Goal: Information Seeking & Learning: Find specific page/section

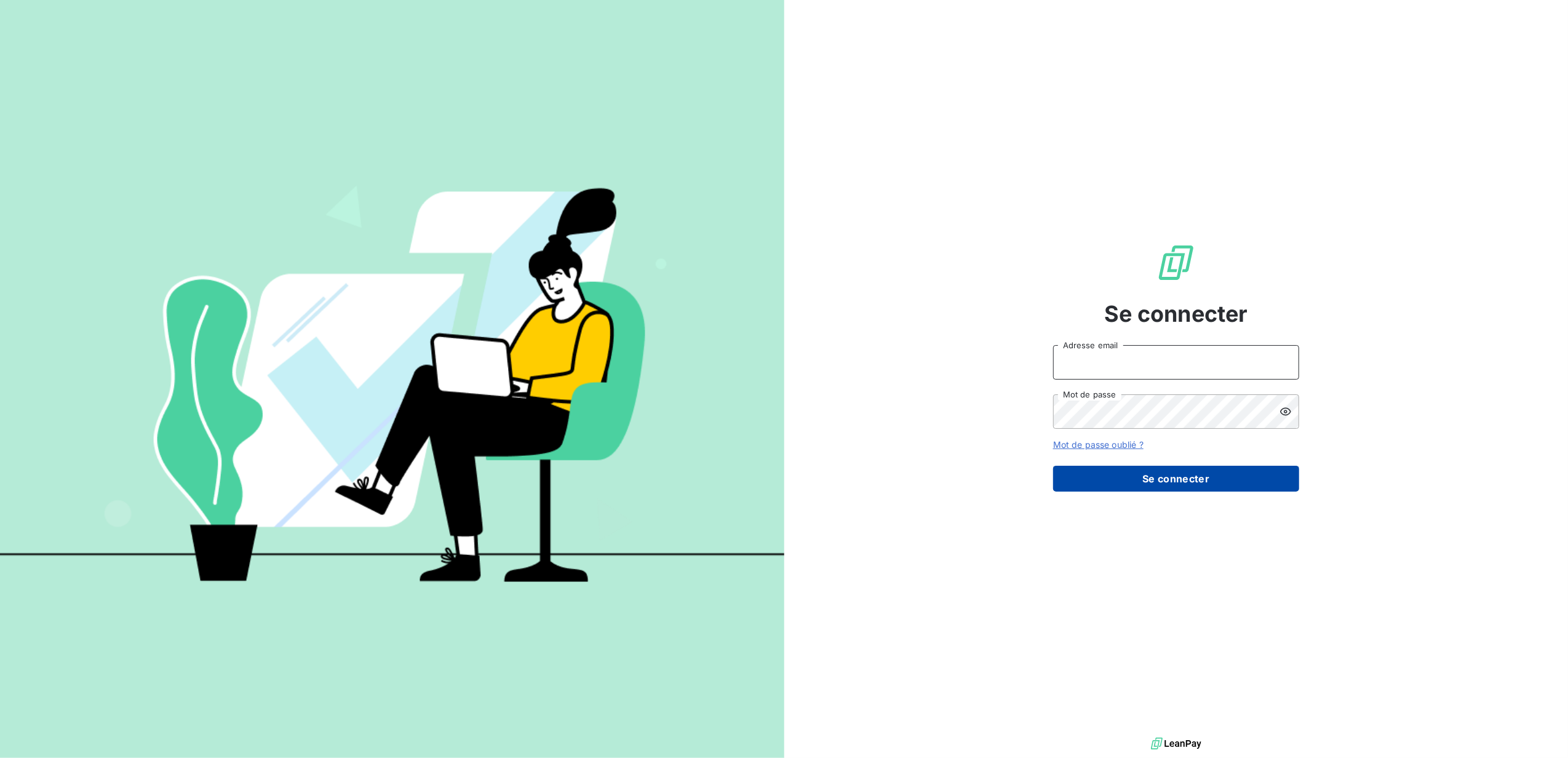
type input "[EMAIL_ADDRESS][DOMAIN_NAME]"
click at [1138, 483] on button "Se connecter" at bounding box center [1176, 478] width 246 height 26
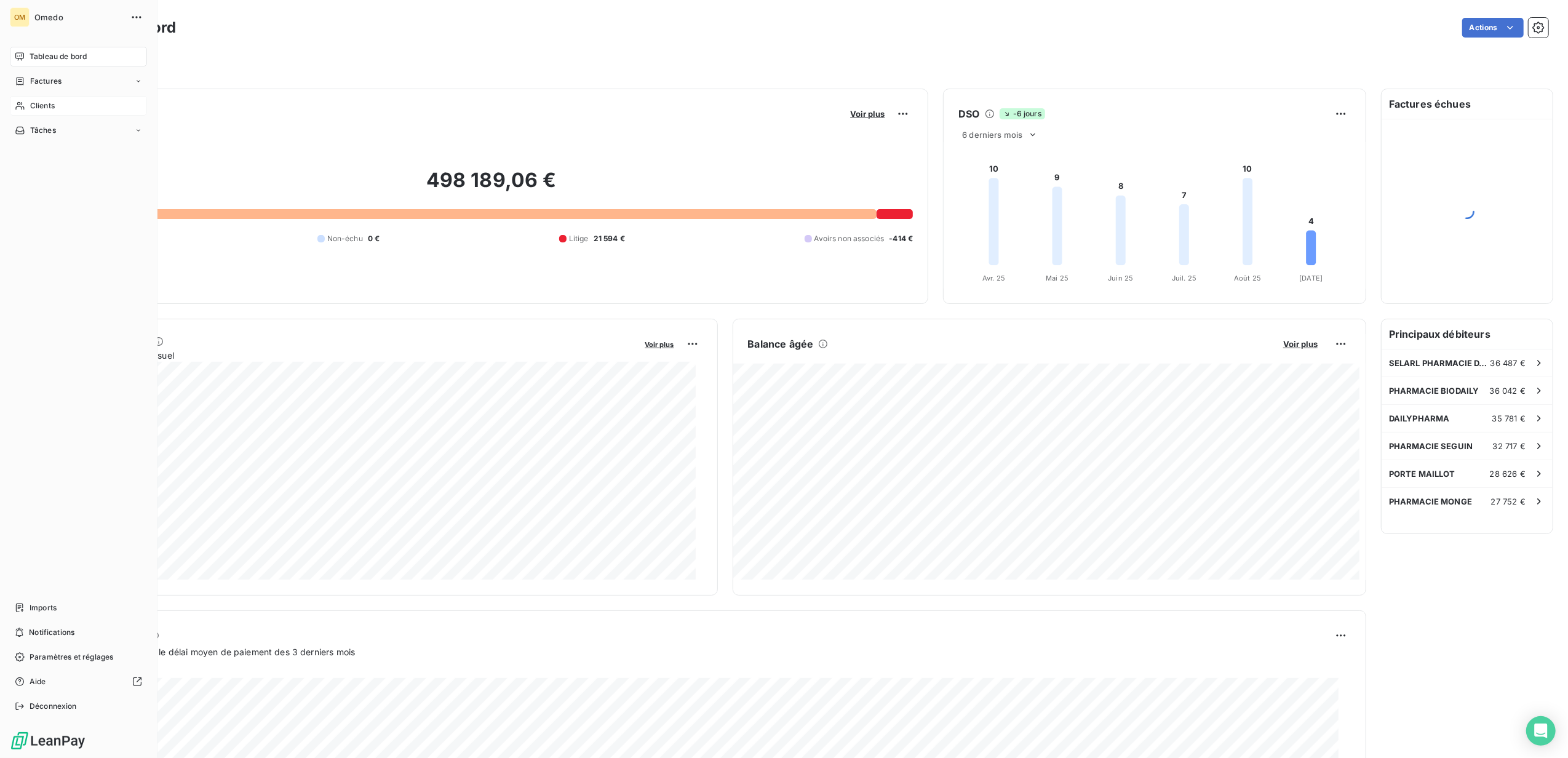
click at [61, 100] on div "Clients" at bounding box center [78, 105] width 137 height 20
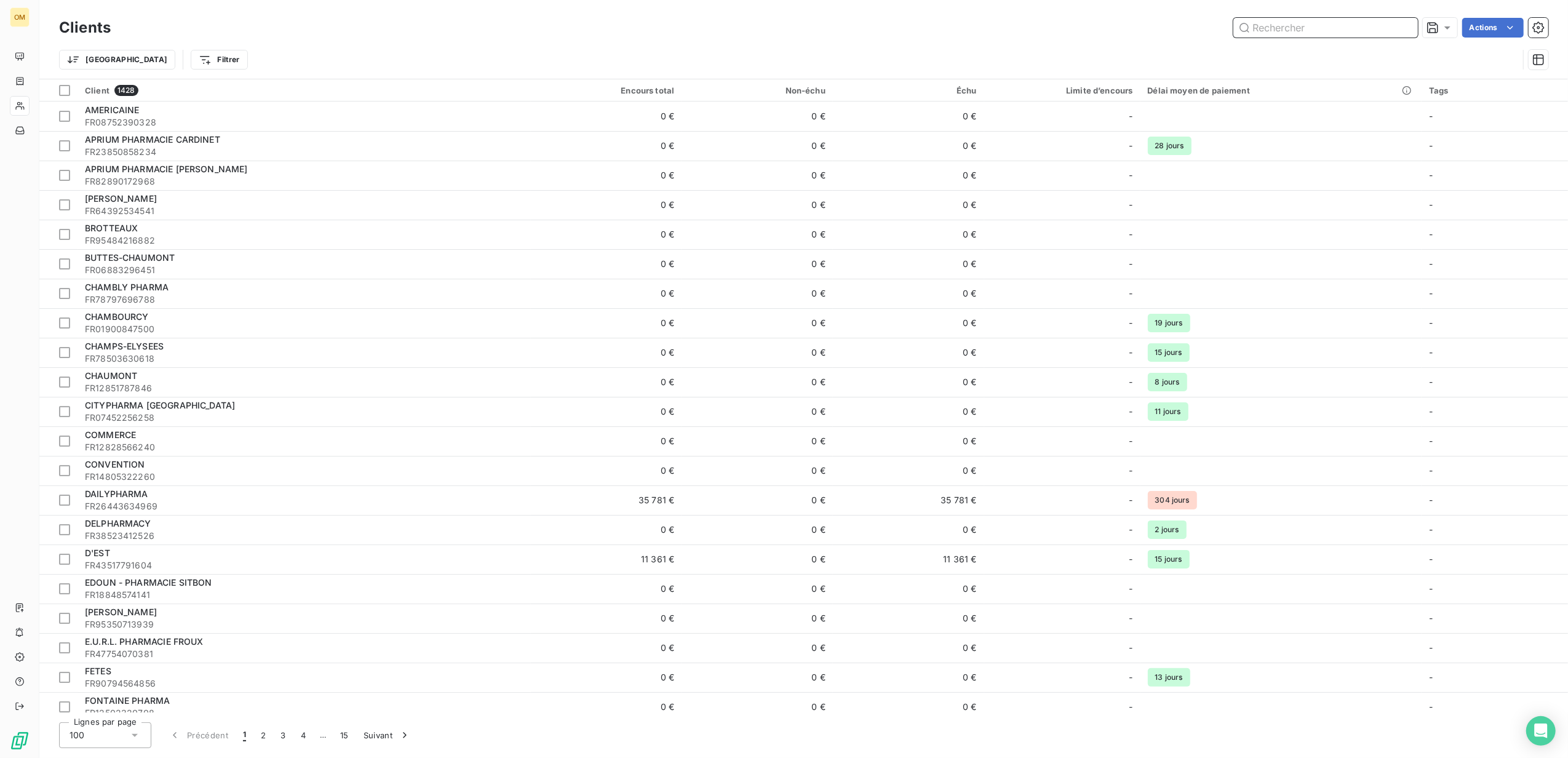
click at [1285, 27] on input "text" at bounding box center [1326, 27] width 184 height 20
paste input "PHARMACIE DE LA GEODE"
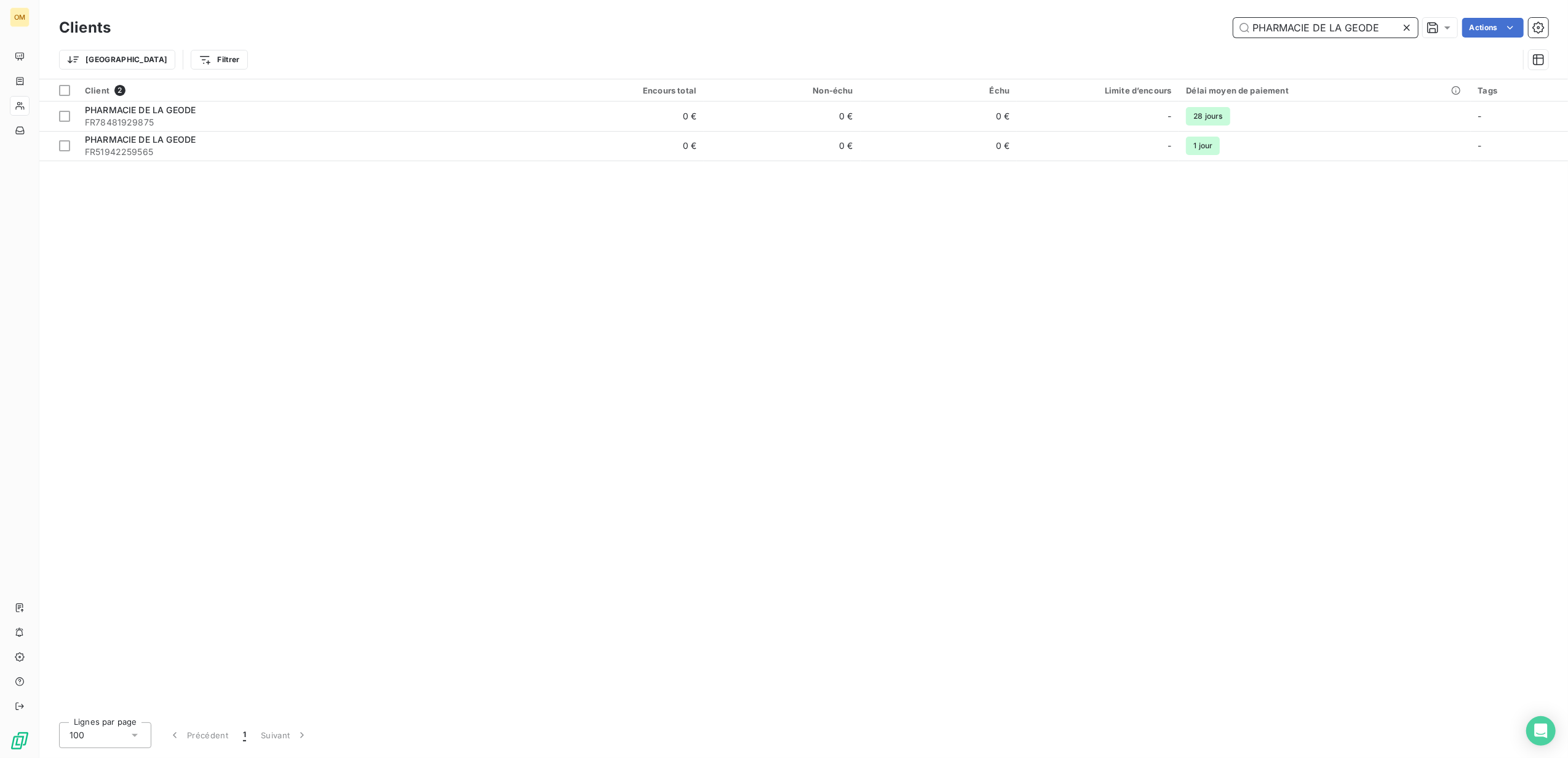
type input "PHARMACIE DE LA GEODE"
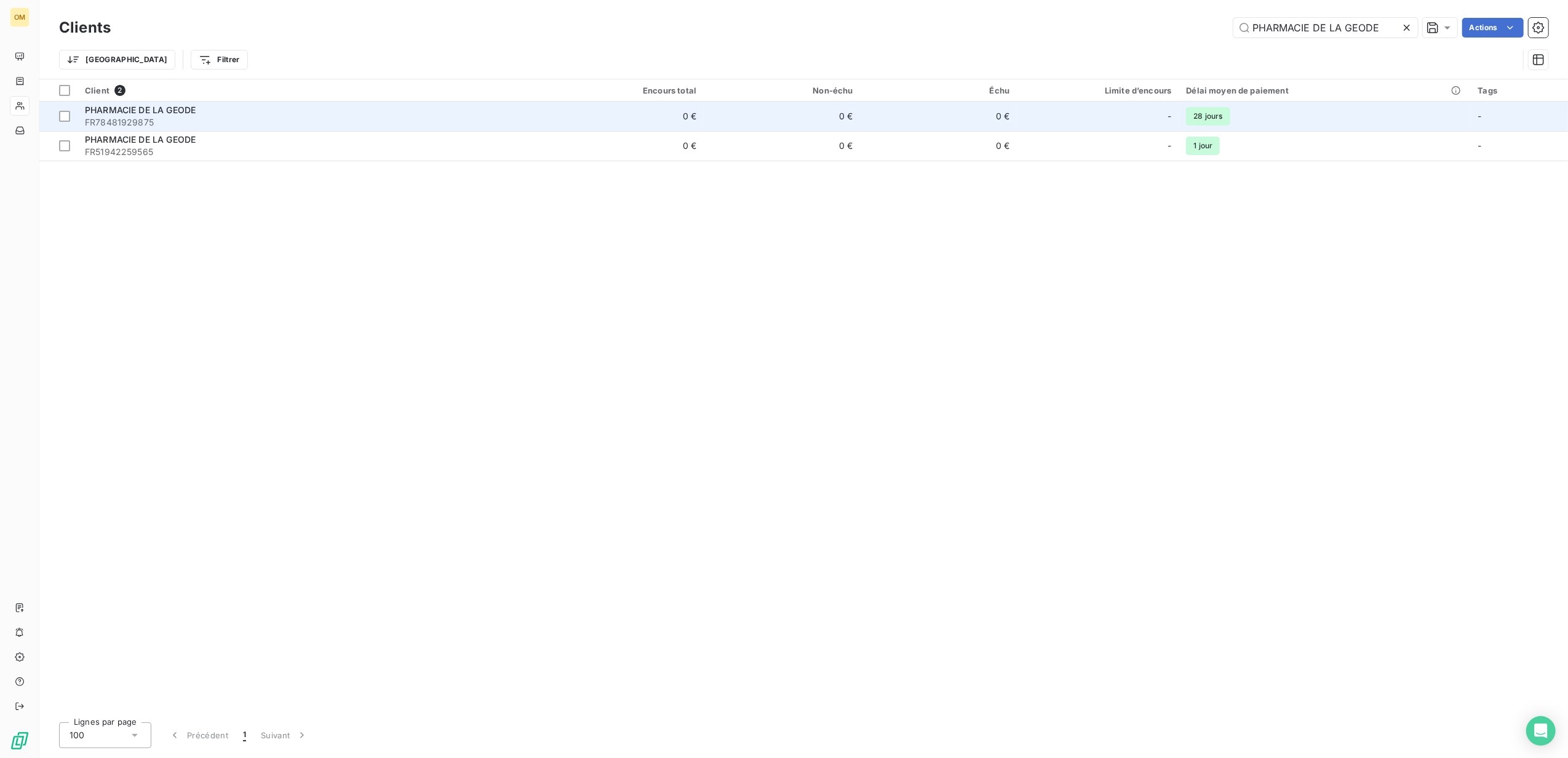
click at [133, 116] on span "FR78481929875" at bounding box center [313, 122] width 455 height 12
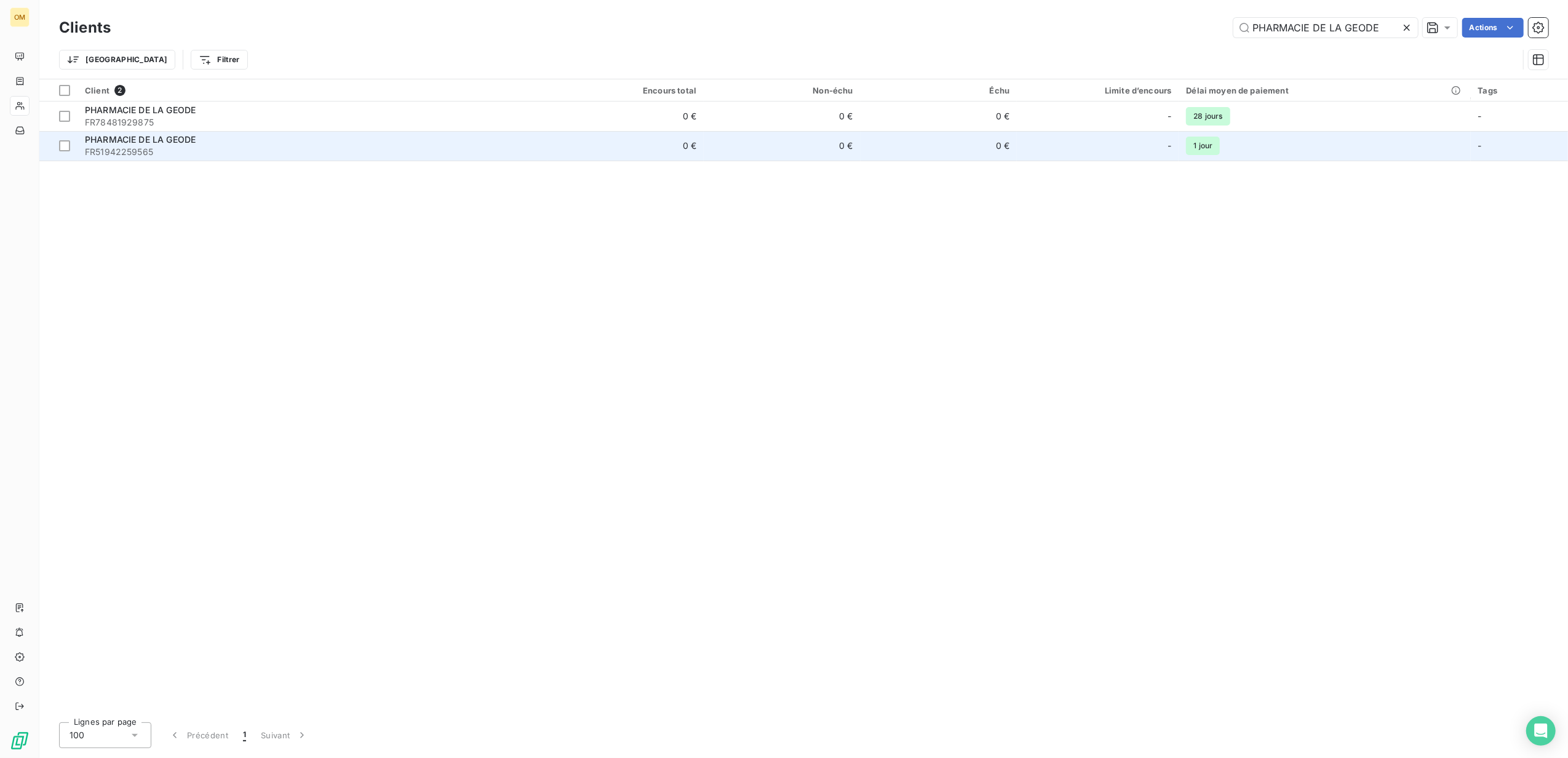
click at [150, 150] on span "FR51942259565" at bounding box center [313, 152] width 455 height 12
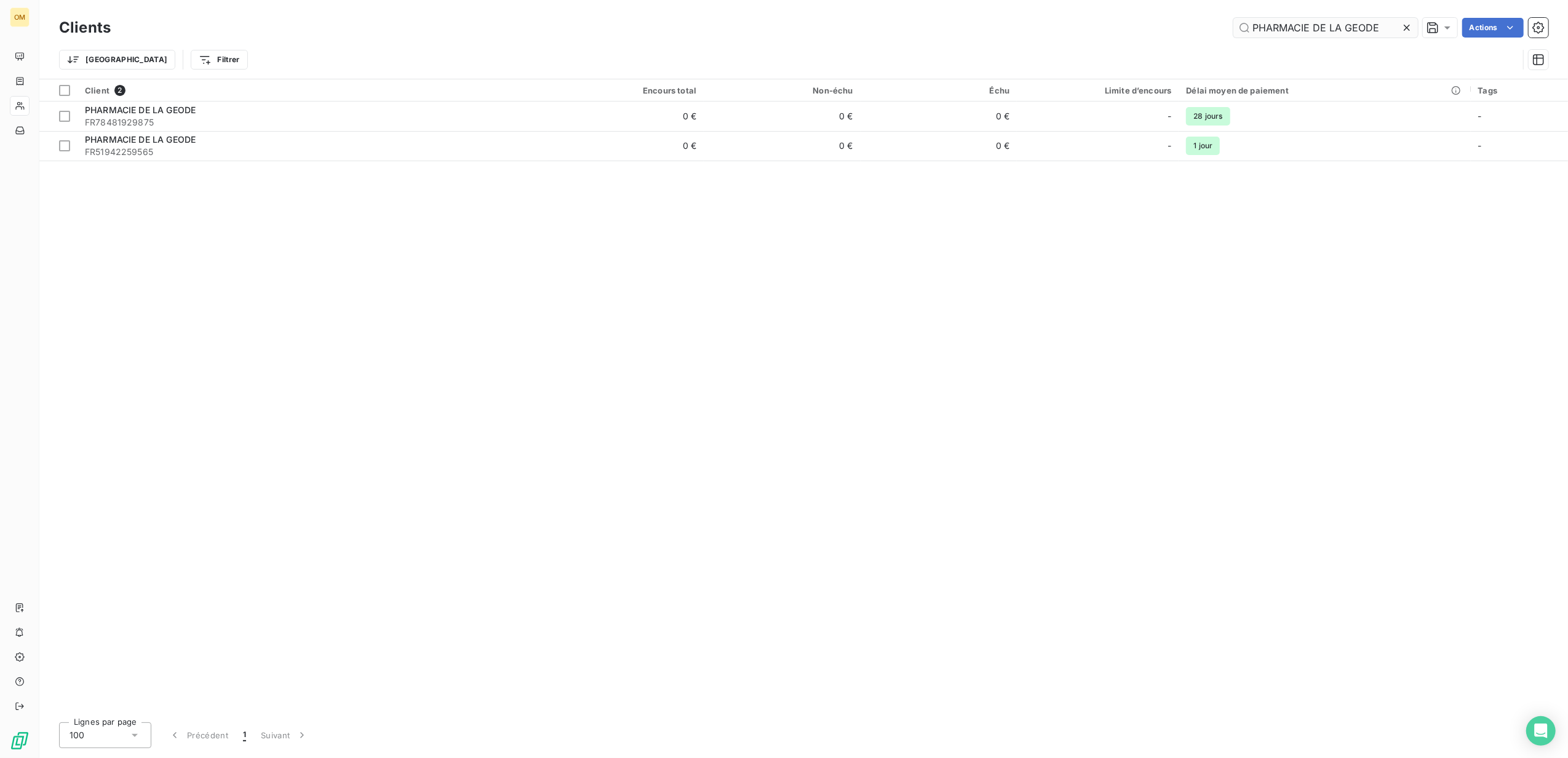
drag, startPoint x: 1382, startPoint y: 30, endPoint x: 1334, endPoint y: 23, distance: 48.5
click at [1313, 29] on input "PHARMACIE DE LA GEODE" at bounding box center [1326, 27] width 184 height 20
type input "PHARMACIE MADAR"
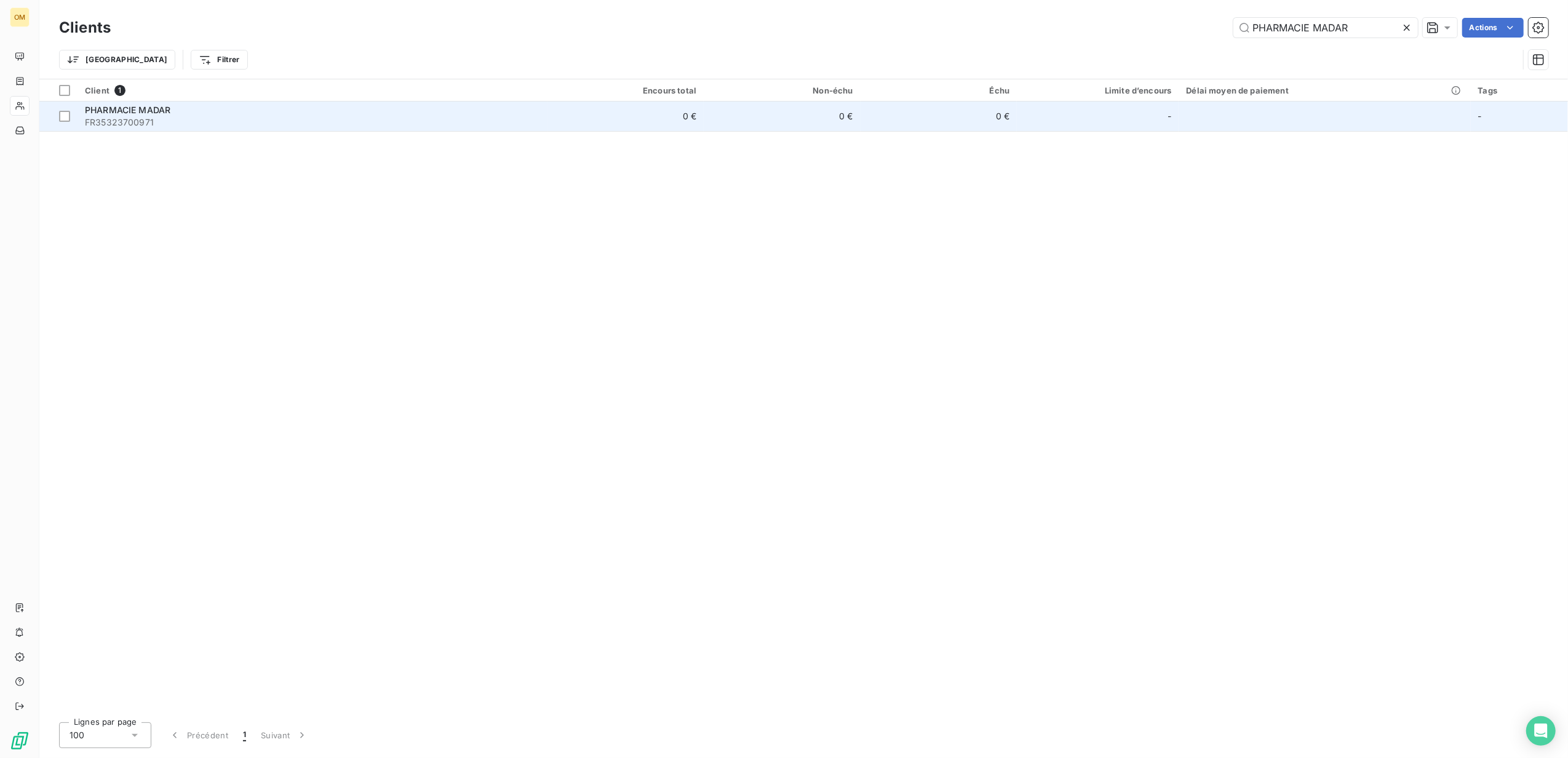
click at [269, 111] on div "PHARMACIE MADAR" at bounding box center [313, 110] width 455 height 12
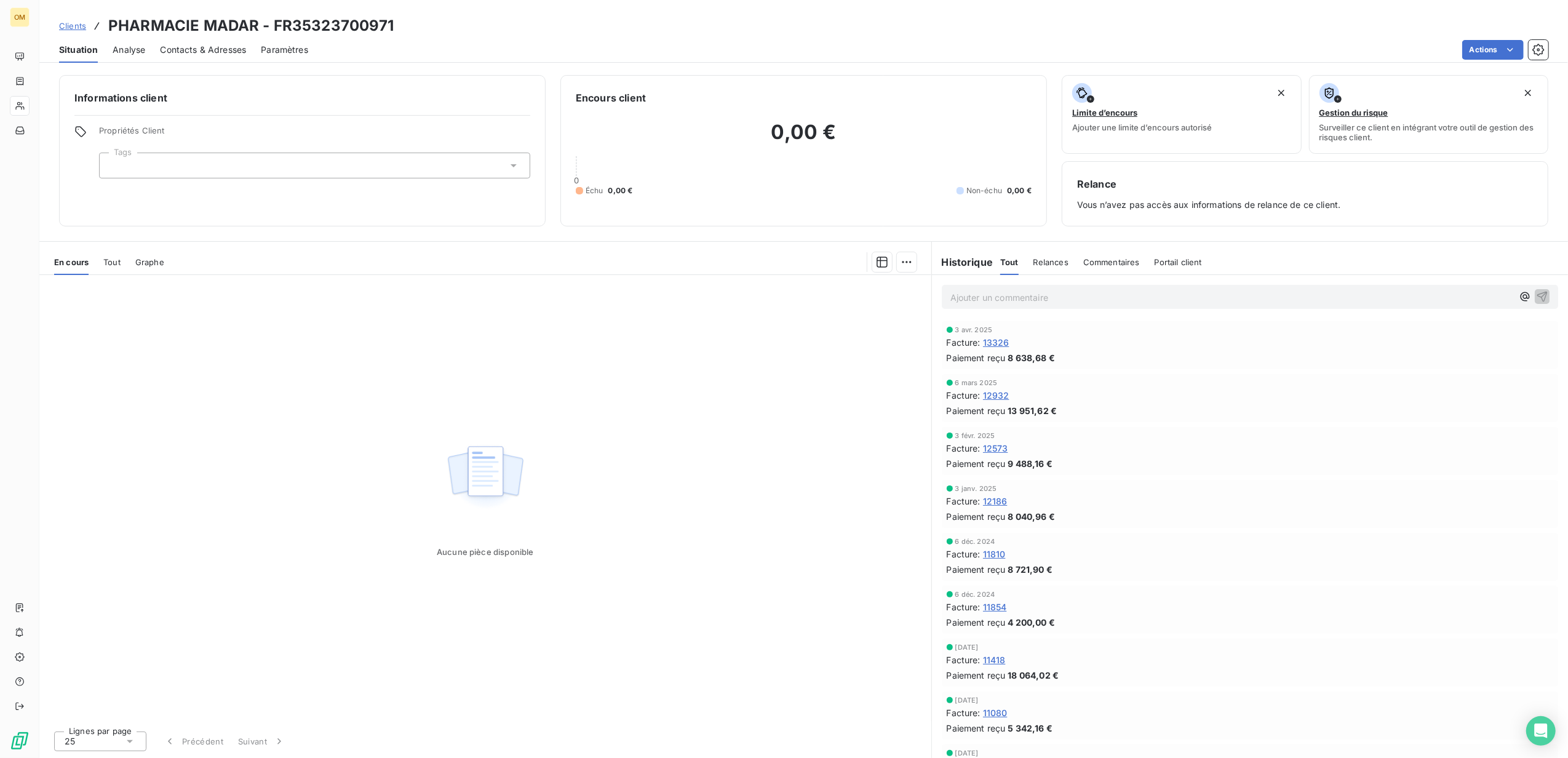
click at [998, 345] on span "13326" at bounding box center [996, 343] width 26 height 13
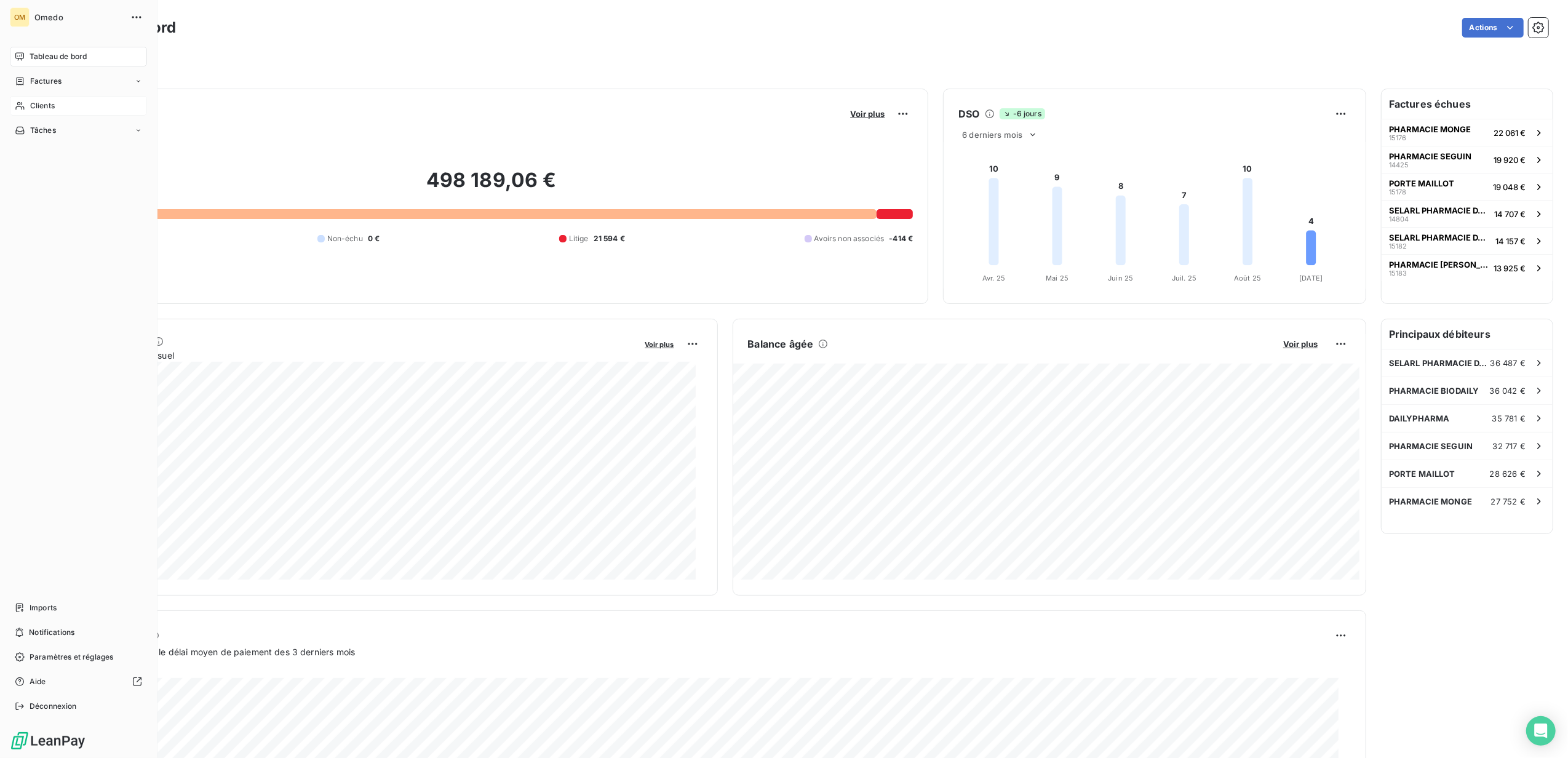
click at [51, 103] on span "Clients" at bounding box center [42, 105] width 25 height 11
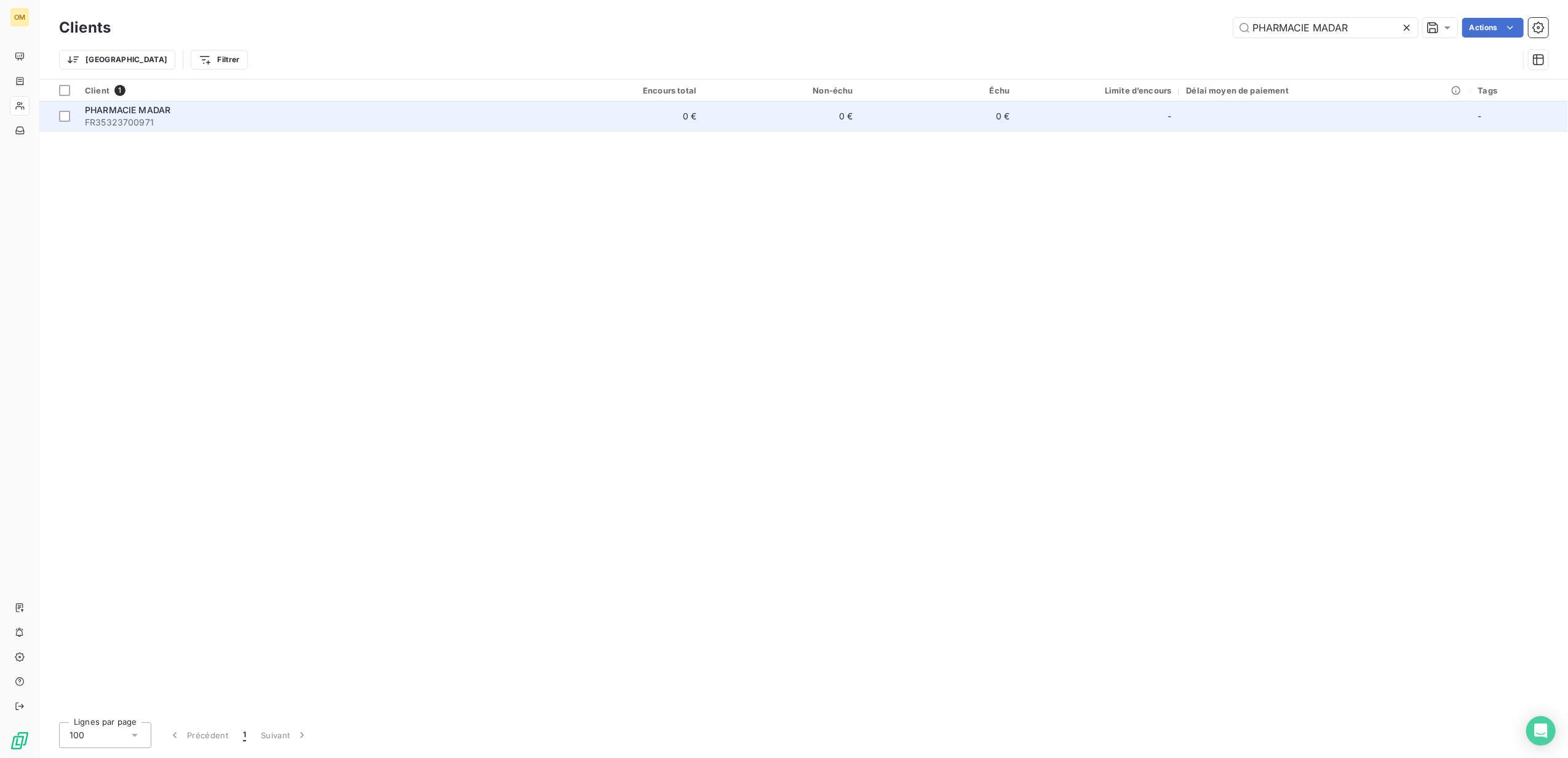
click at [163, 122] on span "FR35323700971" at bounding box center [313, 122] width 455 height 12
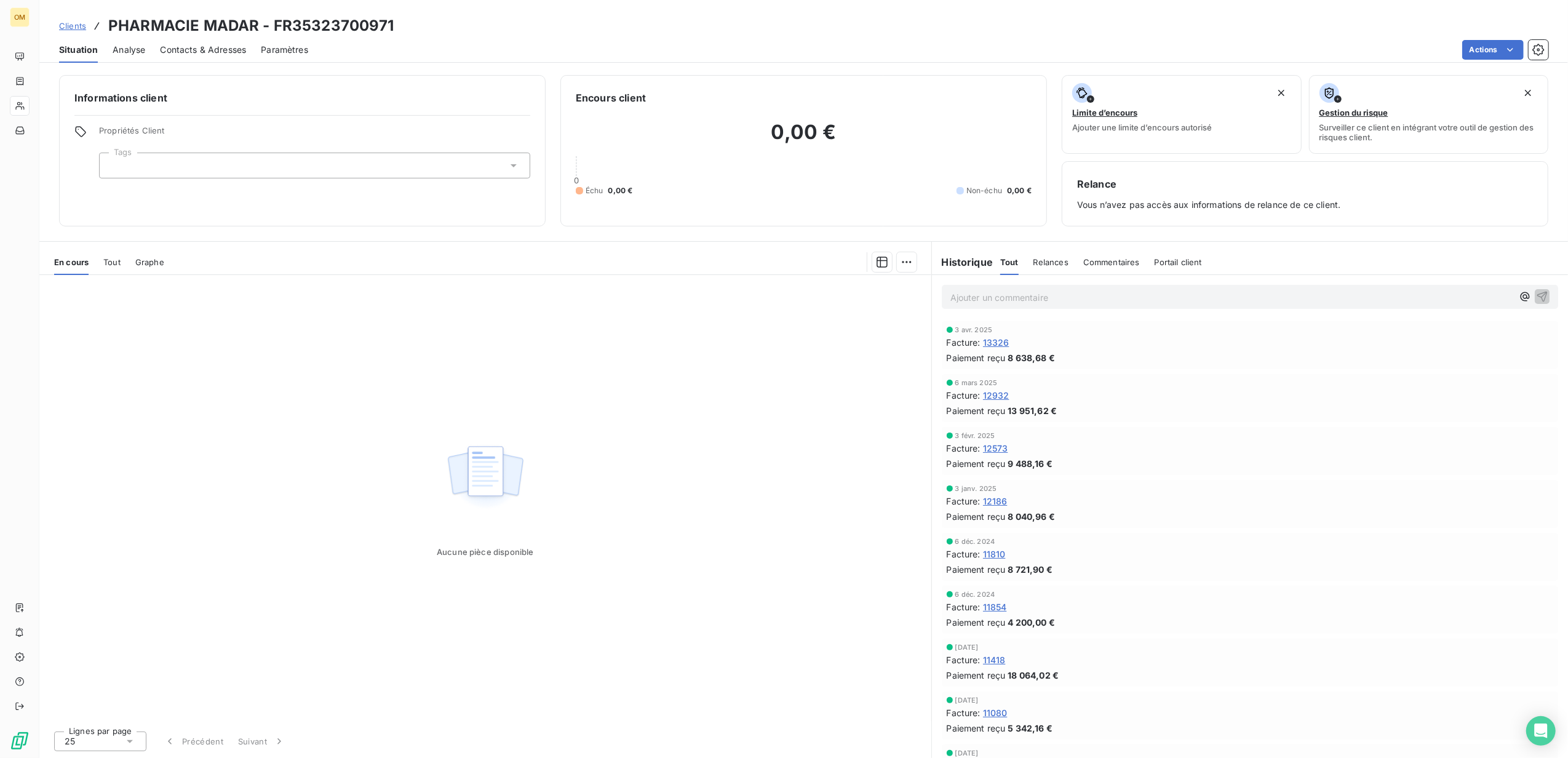
click at [996, 341] on span "13326" at bounding box center [996, 343] width 26 height 13
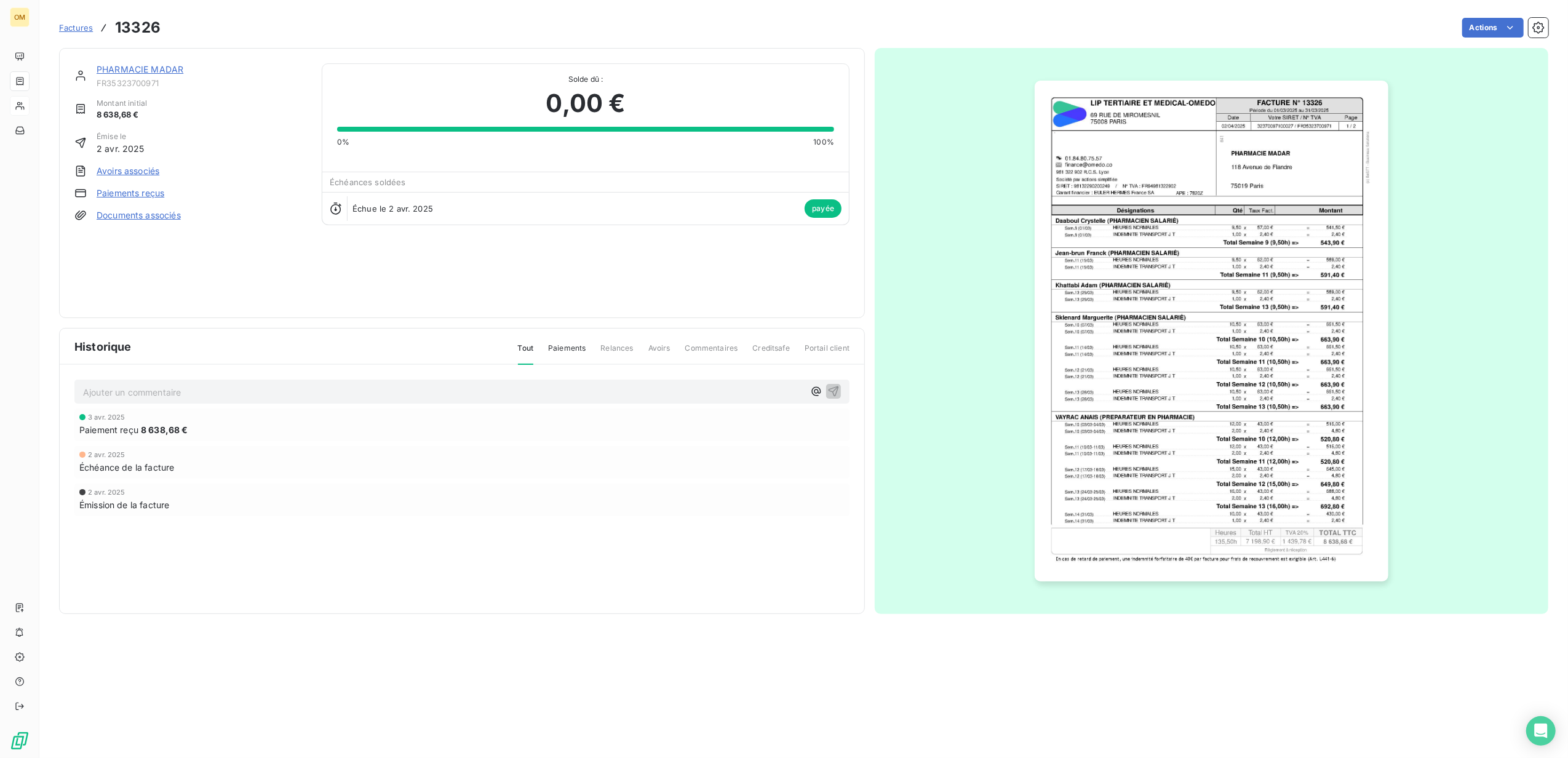
click at [1180, 253] on img "button" at bounding box center [1212, 331] width 354 height 501
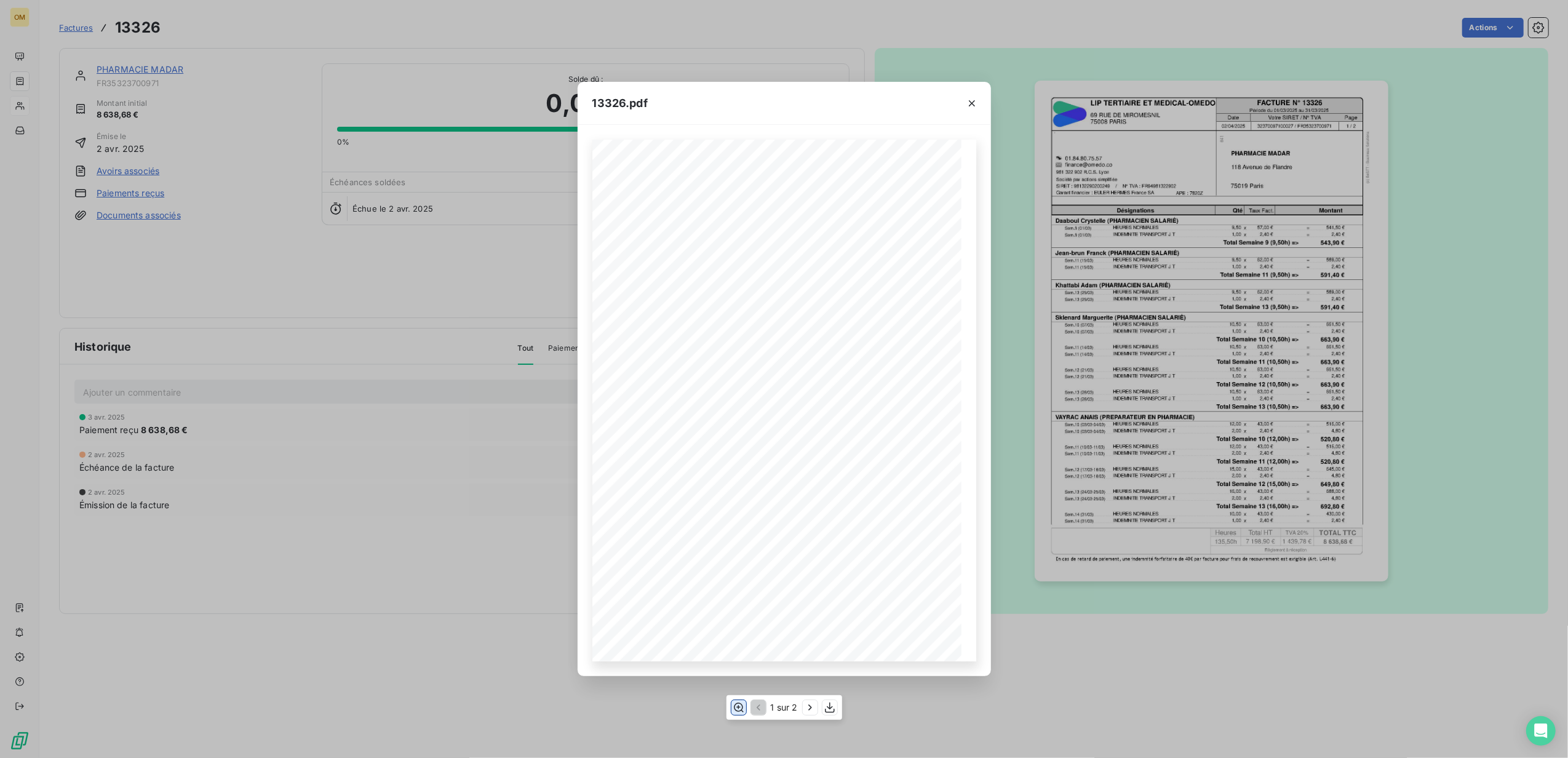
click at [736, 710] on icon "button" at bounding box center [739, 708] width 10 height 10
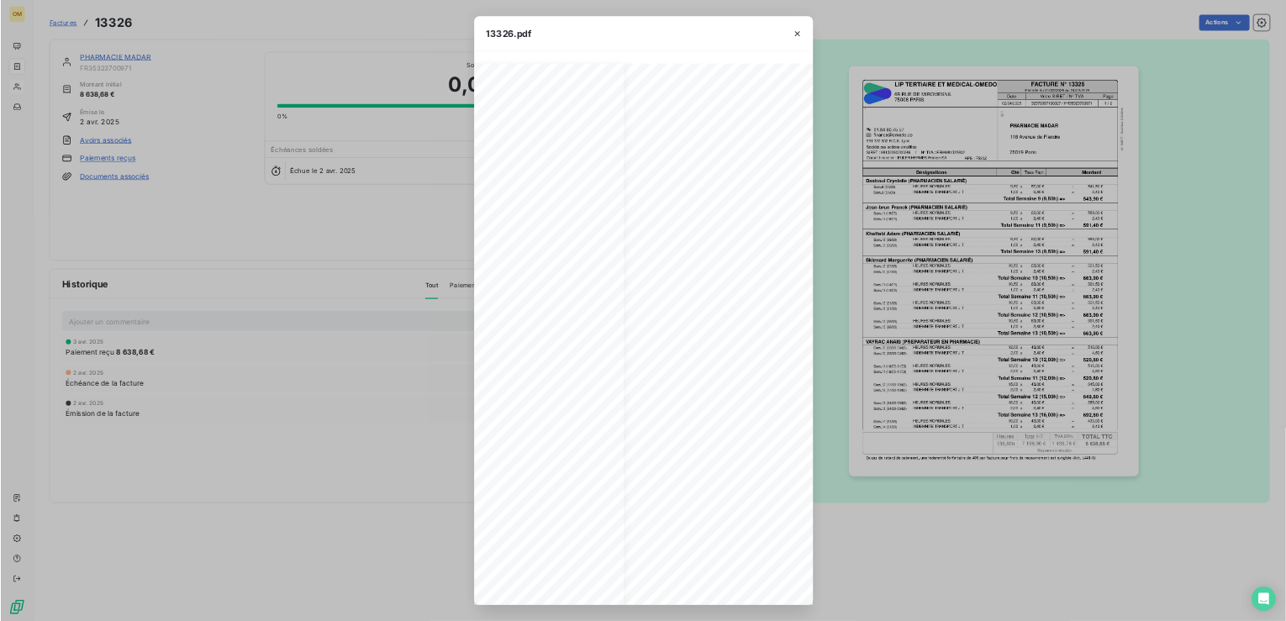
scroll to position [0, 304]
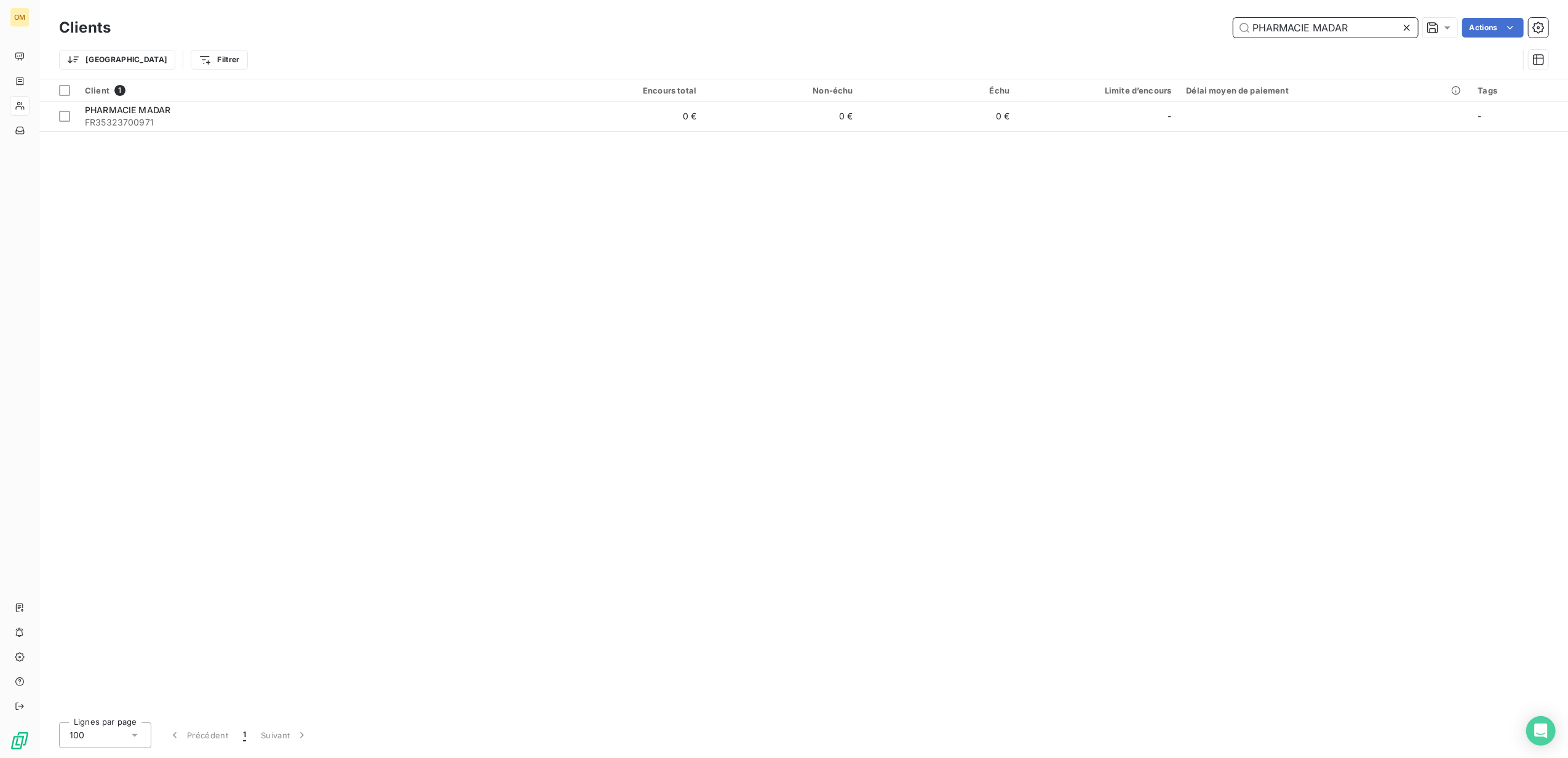
click at [1361, 25] on input "PHARMACIE MADAR" at bounding box center [1326, 27] width 184 height 20
drag, startPoint x: 1362, startPoint y: 26, endPoint x: 1119, endPoint y: 31, distance: 243.1
click at [1119, 31] on div "PHARMACIE MADAR Actions" at bounding box center [837, 27] width 1423 height 20
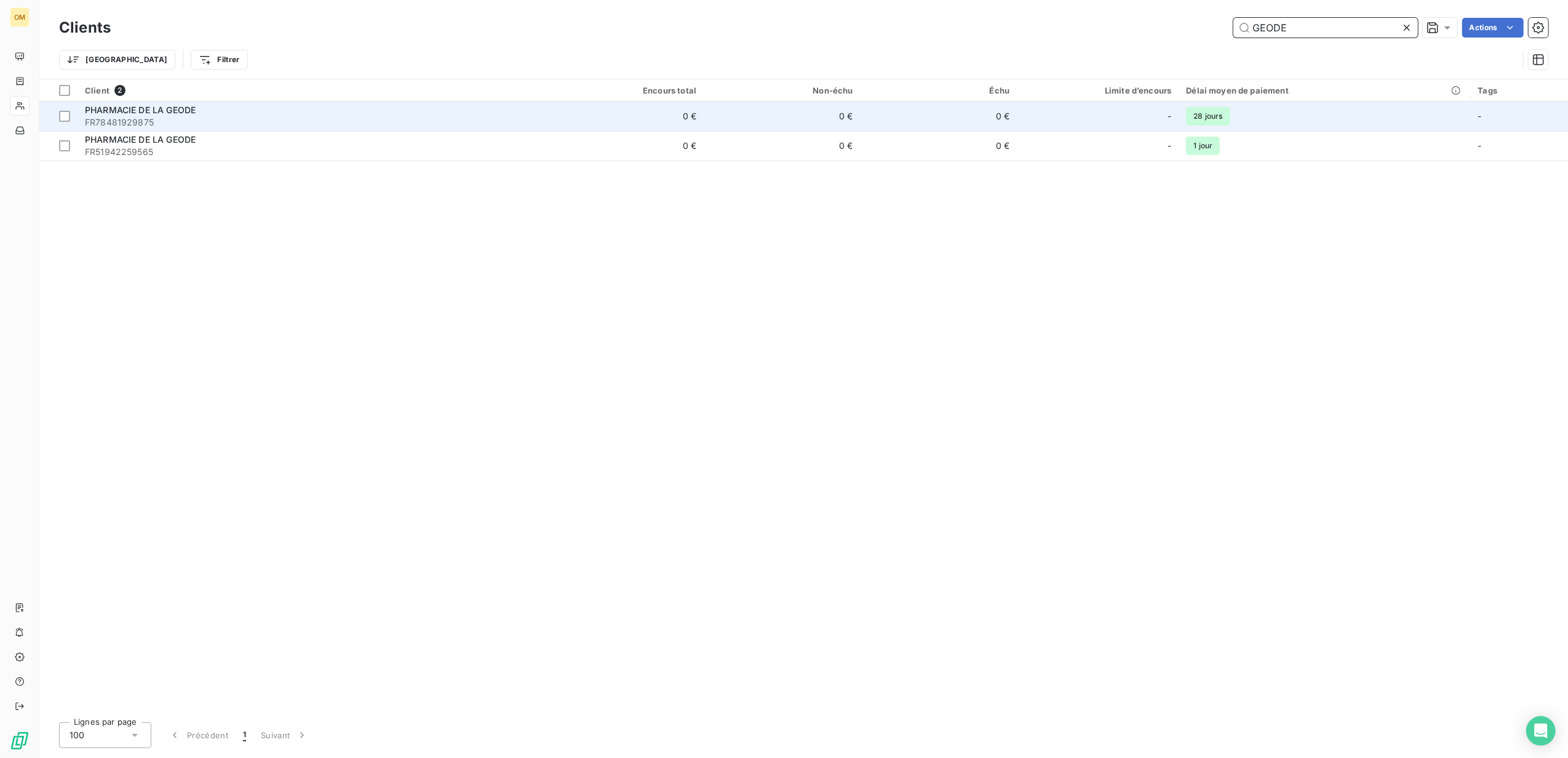
type input "GEODE"
click at [264, 117] on span "FR78481929875" at bounding box center [313, 122] width 455 height 12
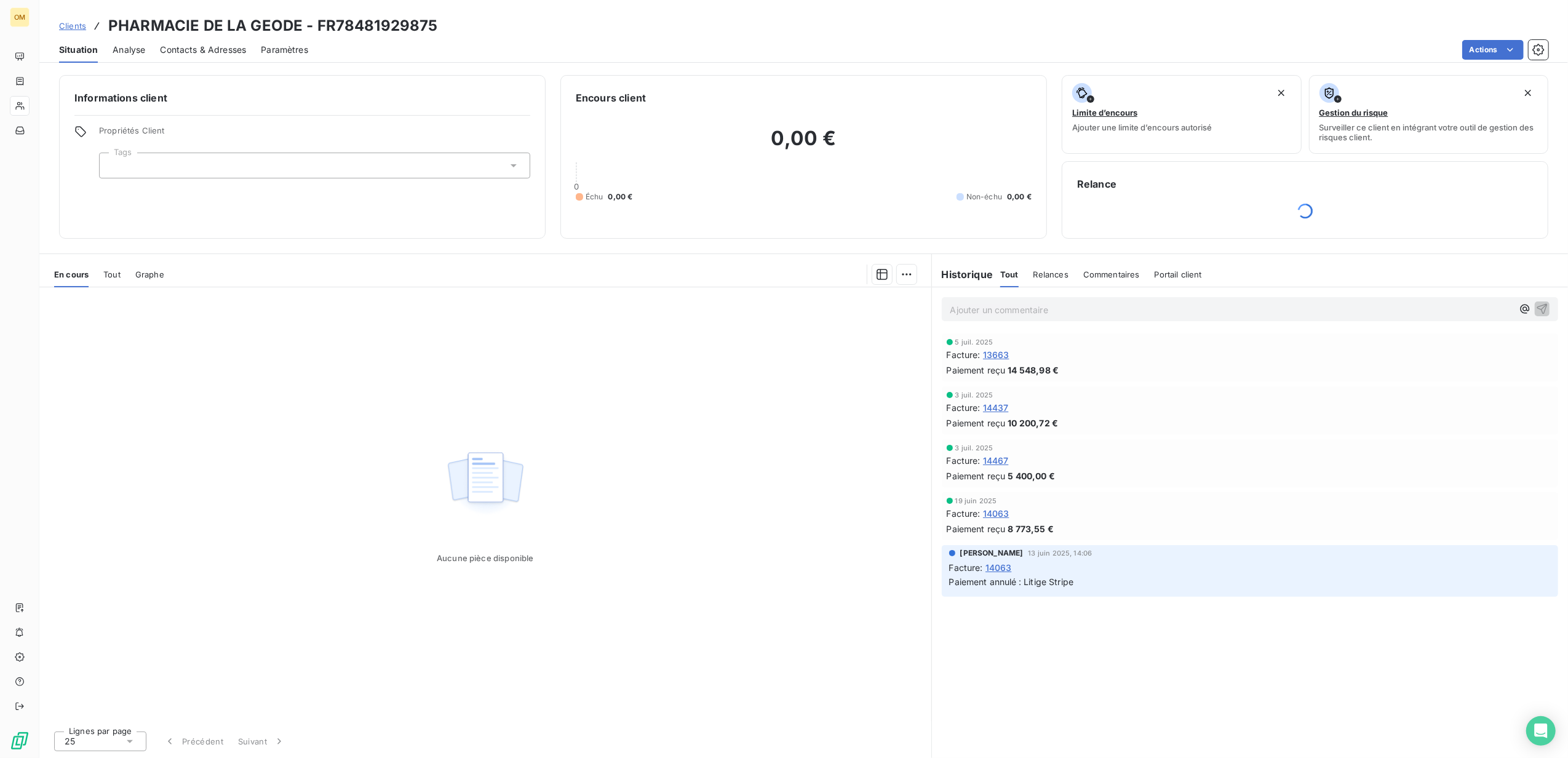
click at [999, 463] on span "14467" at bounding box center [996, 461] width 26 height 13
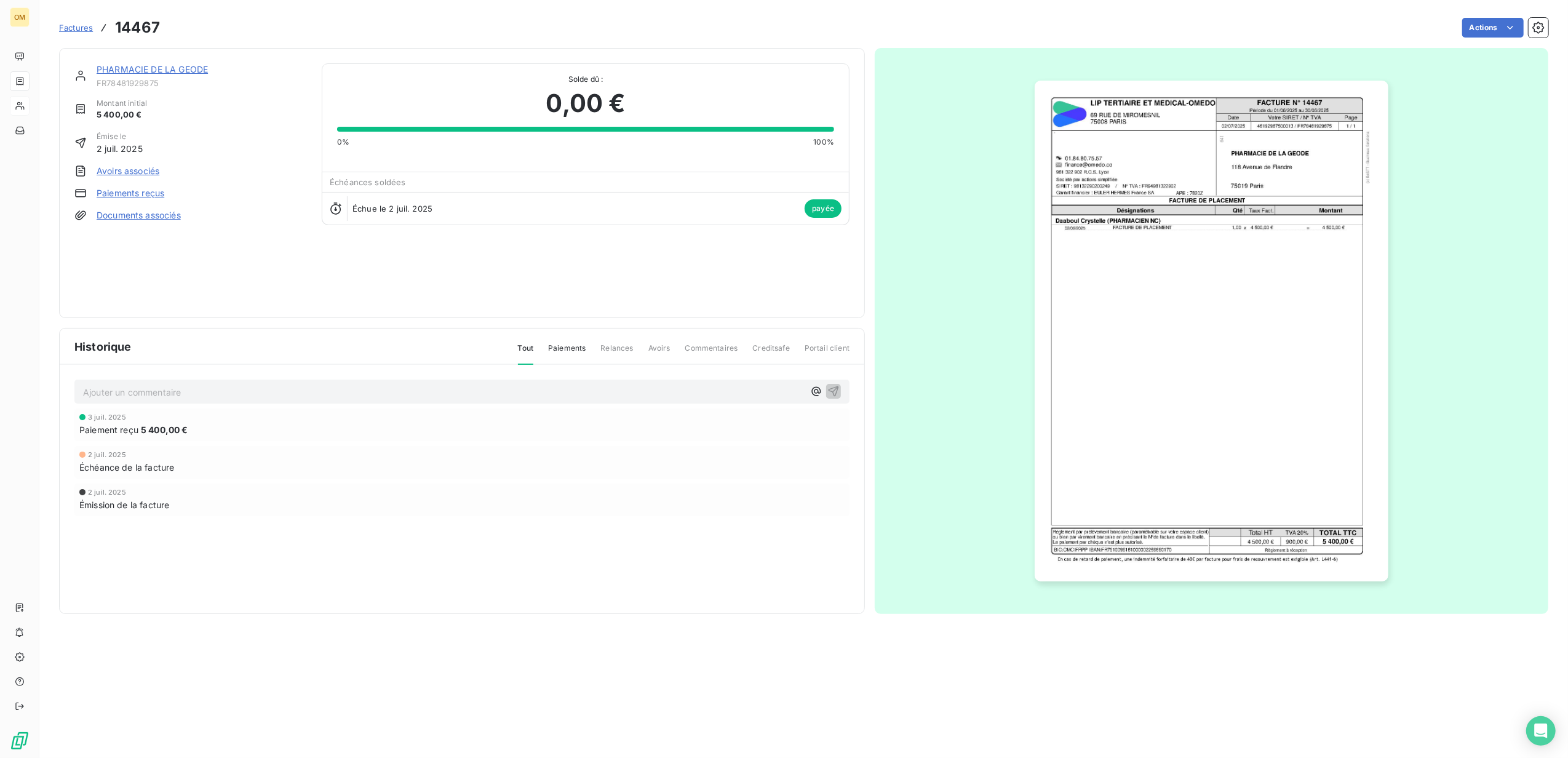
click at [1248, 135] on img "button" at bounding box center [1212, 331] width 354 height 501
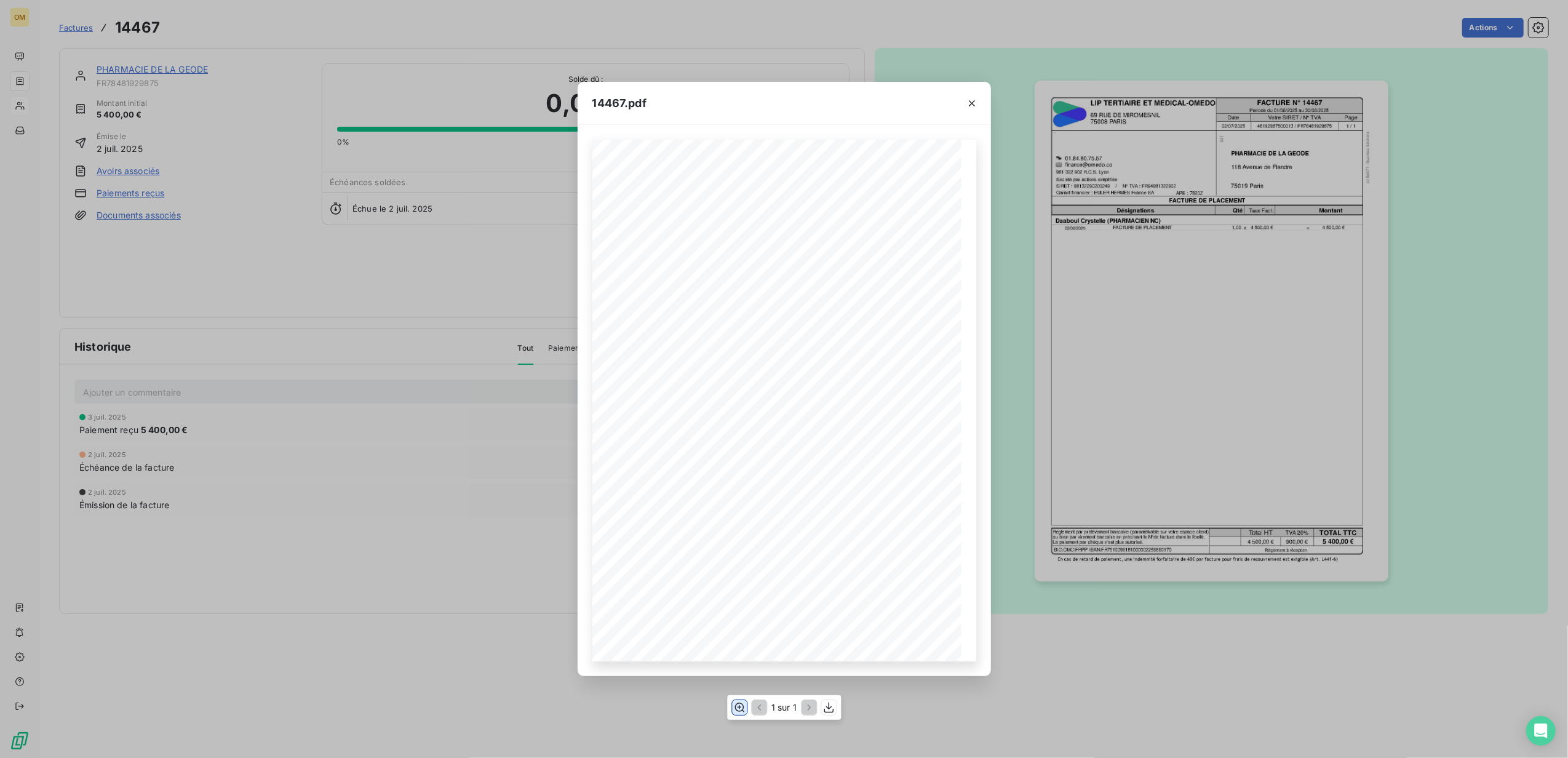
click at [736, 712] on icon "button" at bounding box center [739, 707] width 12 height 12
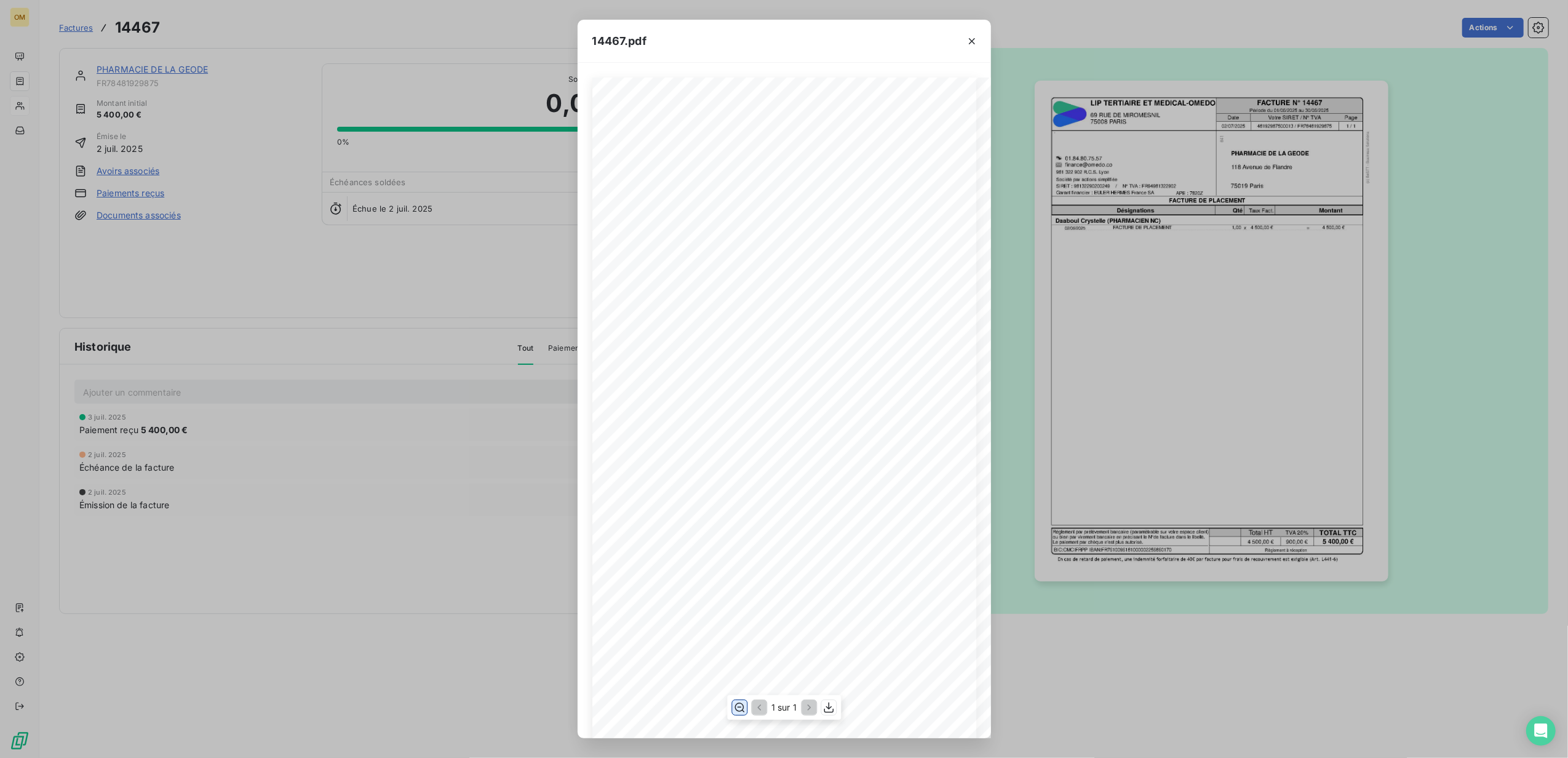
click at [736, 712] on icon "button" at bounding box center [739, 707] width 12 height 12
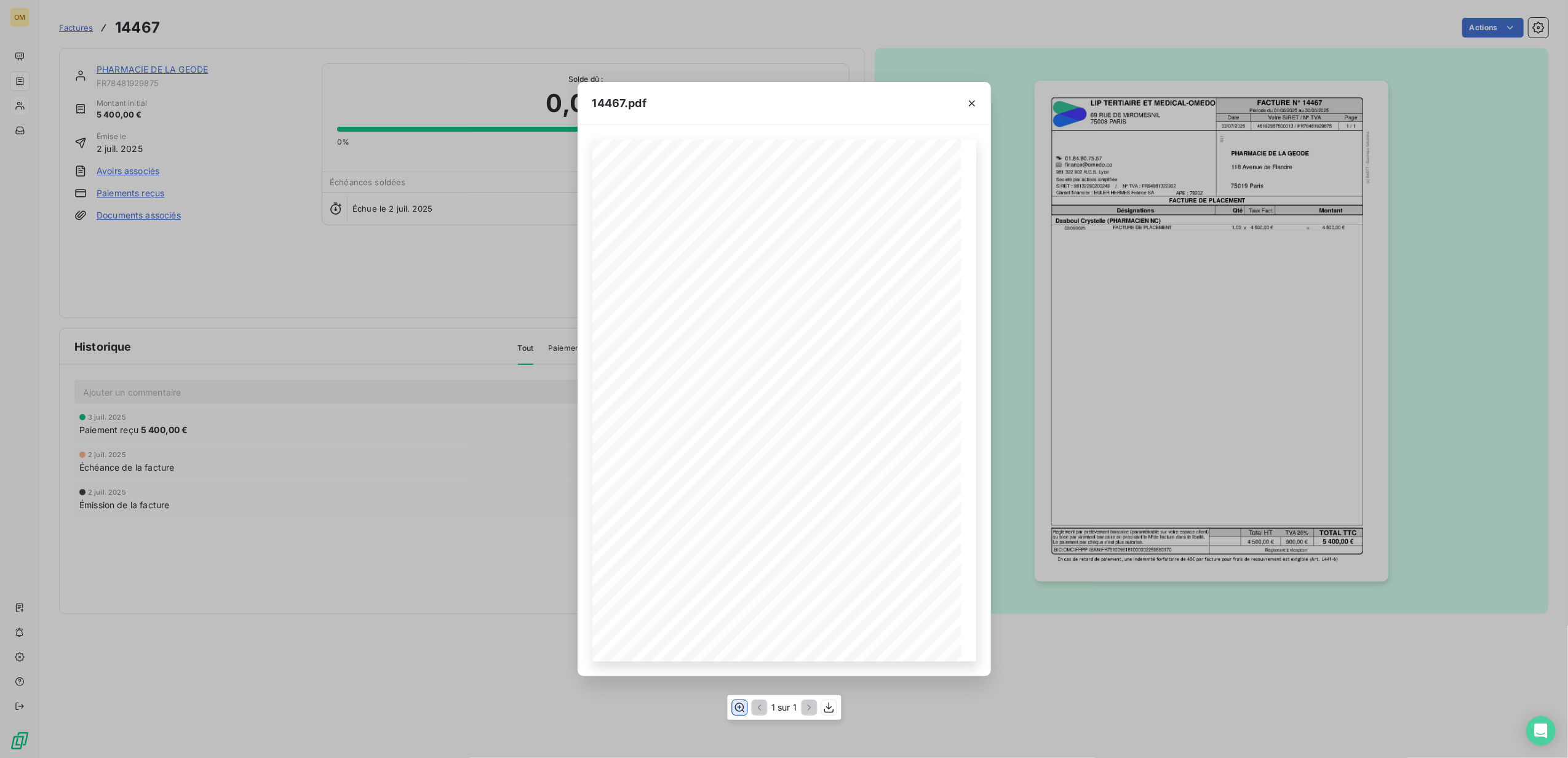
click at [736, 712] on icon "button" at bounding box center [739, 707] width 12 height 12
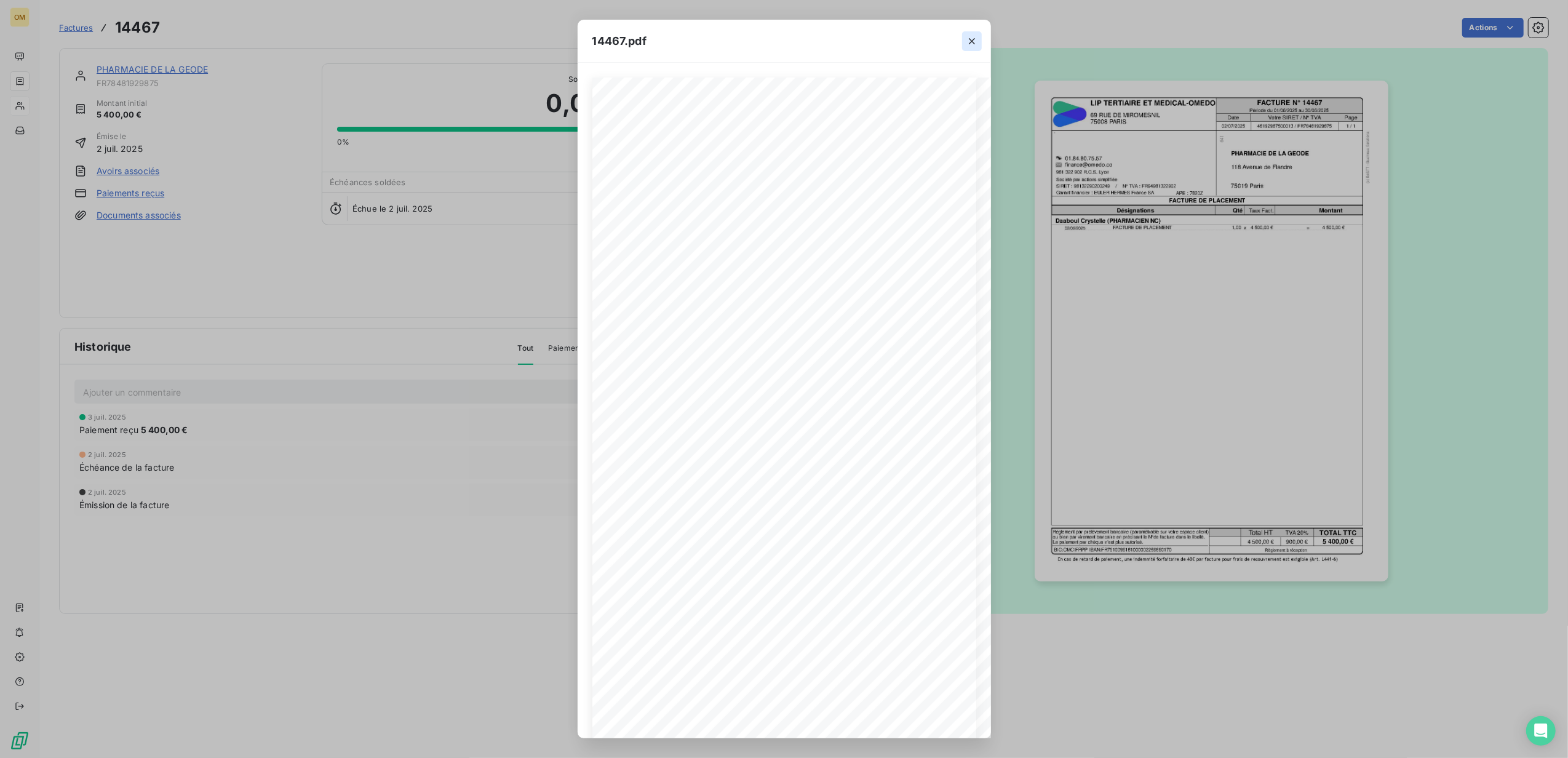
click at [970, 40] on icon "button" at bounding box center [972, 41] width 12 height 12
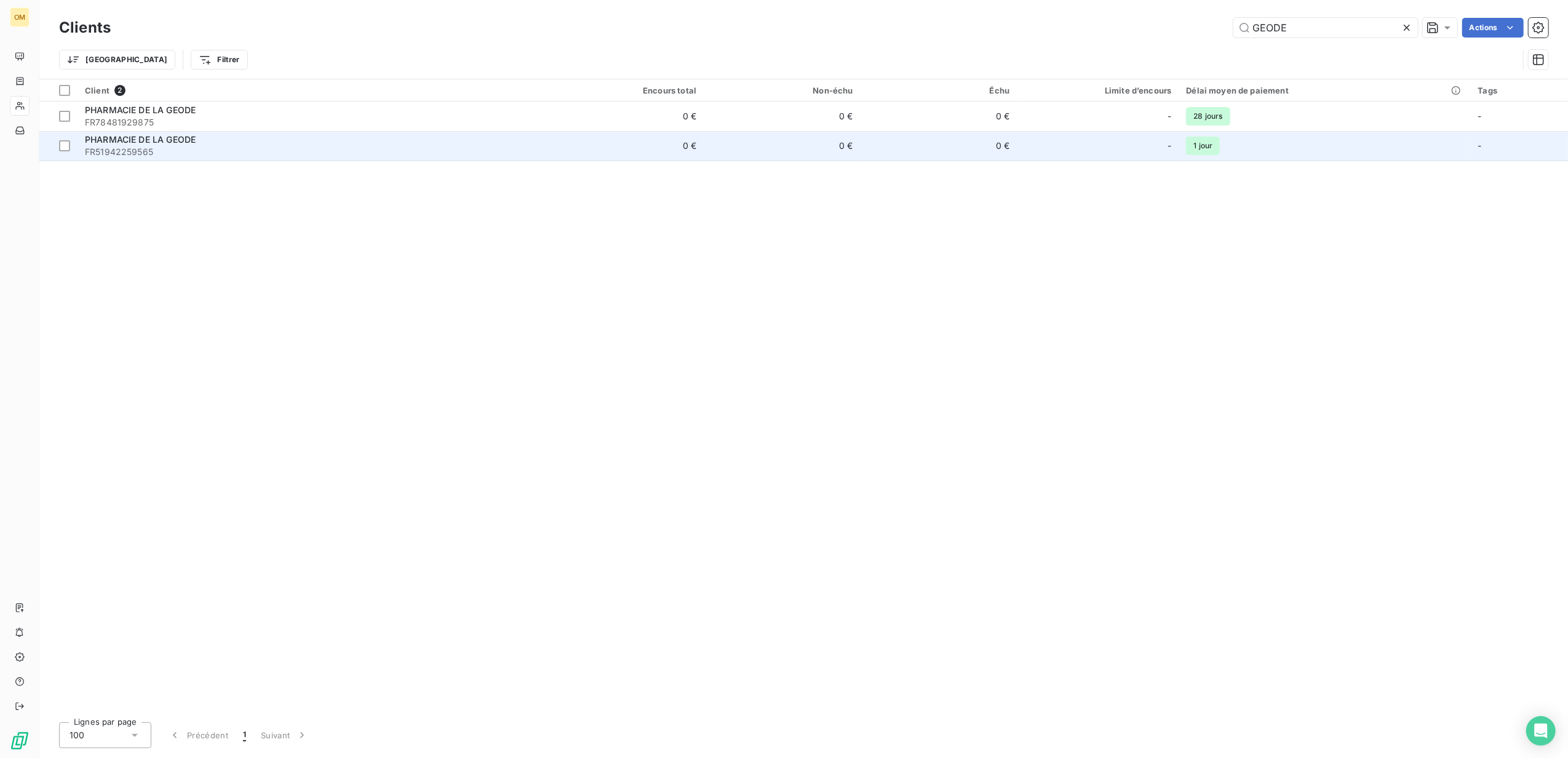
click at [200, 152] on span "FR51942259565" at bounding box center [313, 152] width 455 height 12
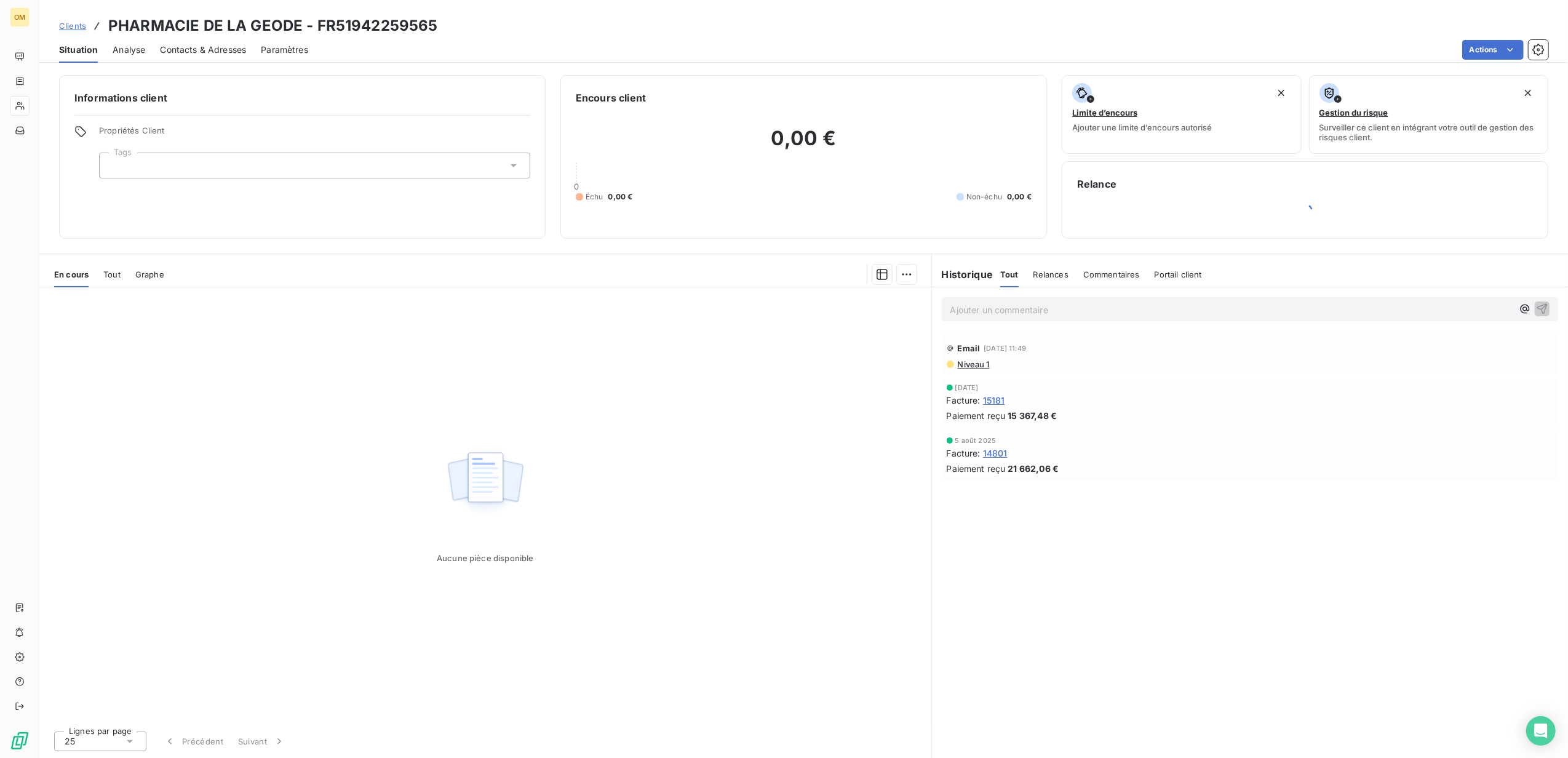
click at [998, 457] on span "14801" at bounding box center [996, 453] width 25 height 13
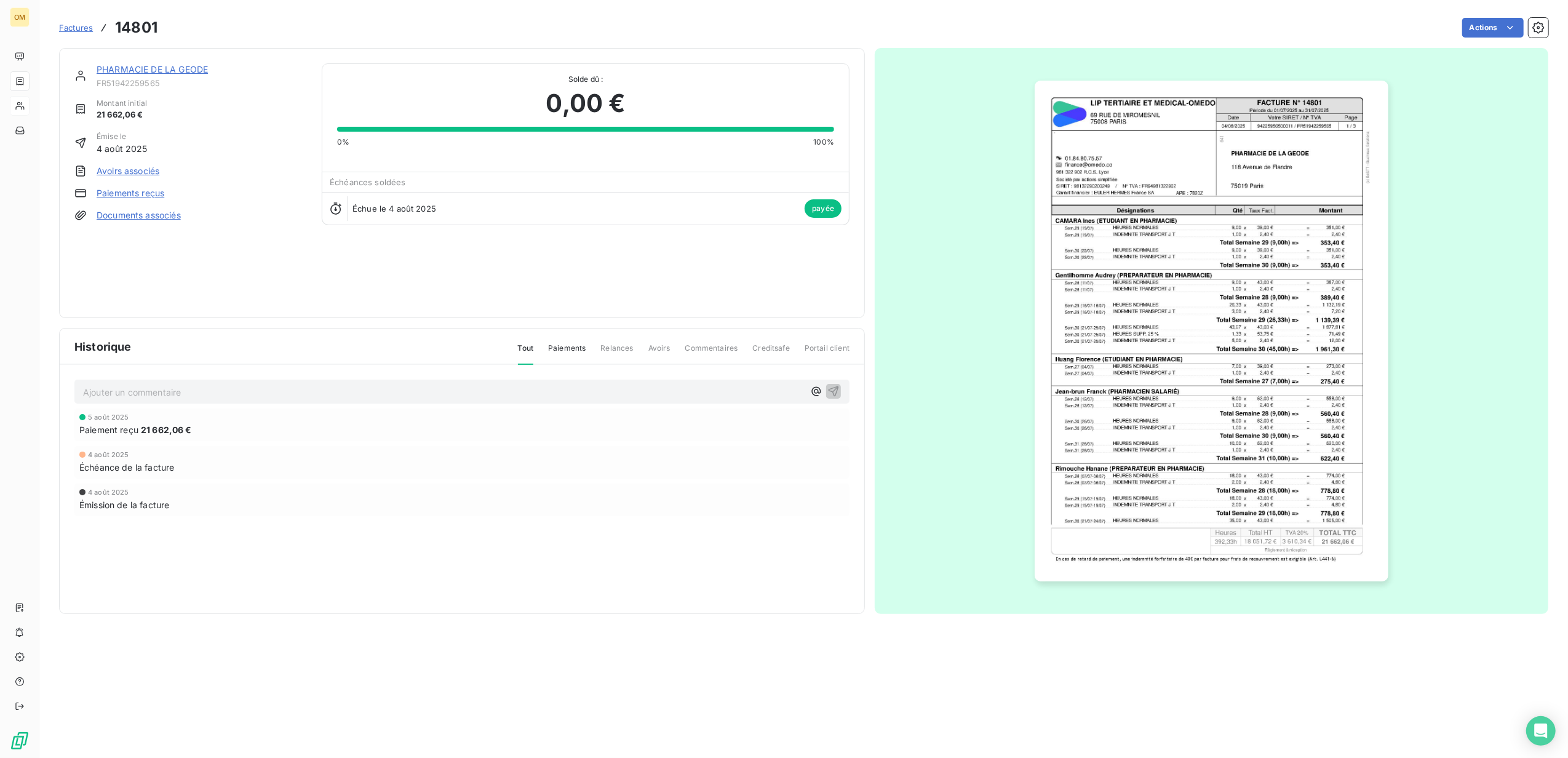
click at [1155, 145] on img "button" at bounding box center [1212, 331] width 354 height 501
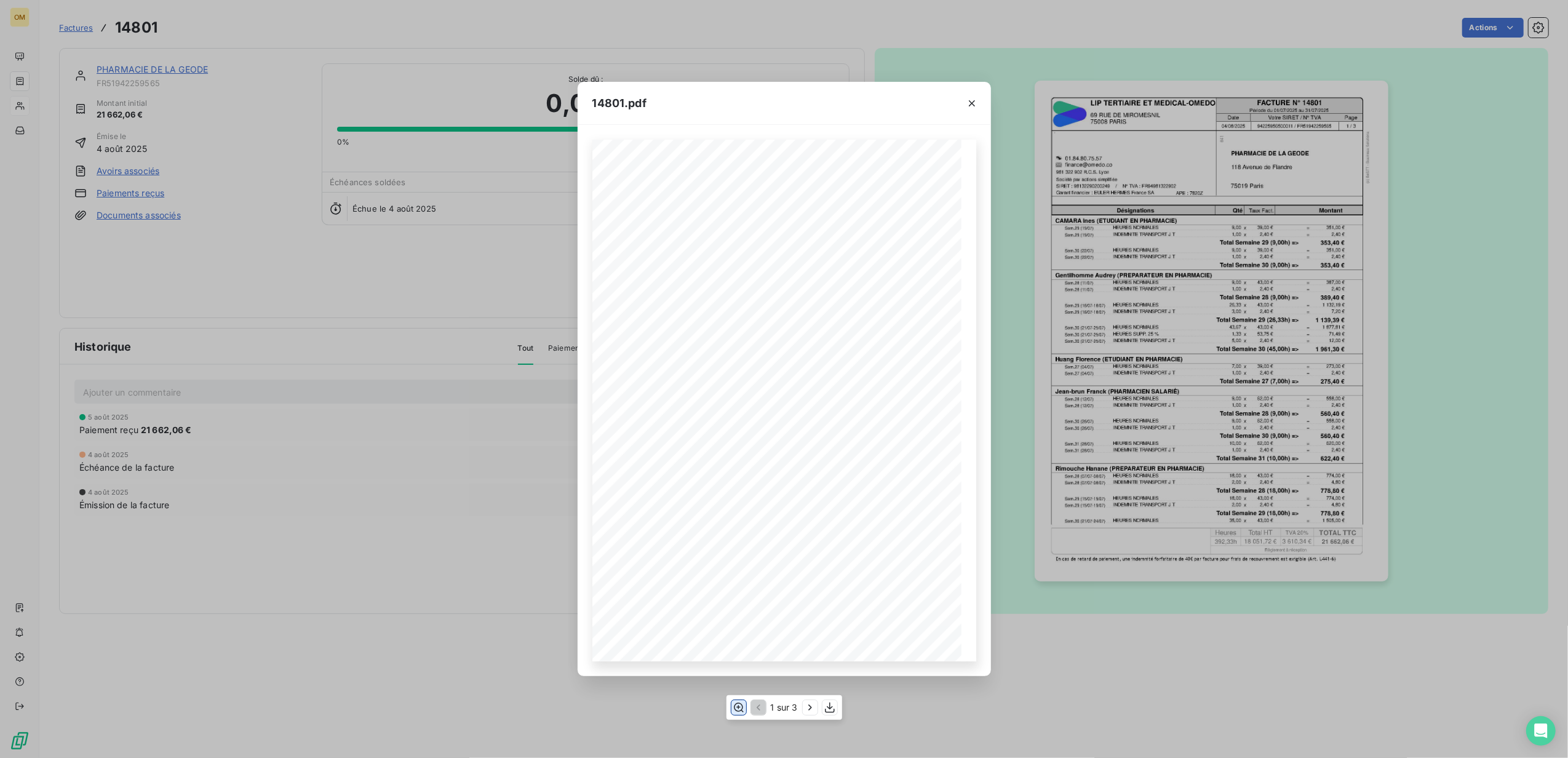
click at [733, 705] on icon "button" at bounding box center [738, 707] width 12 height 12
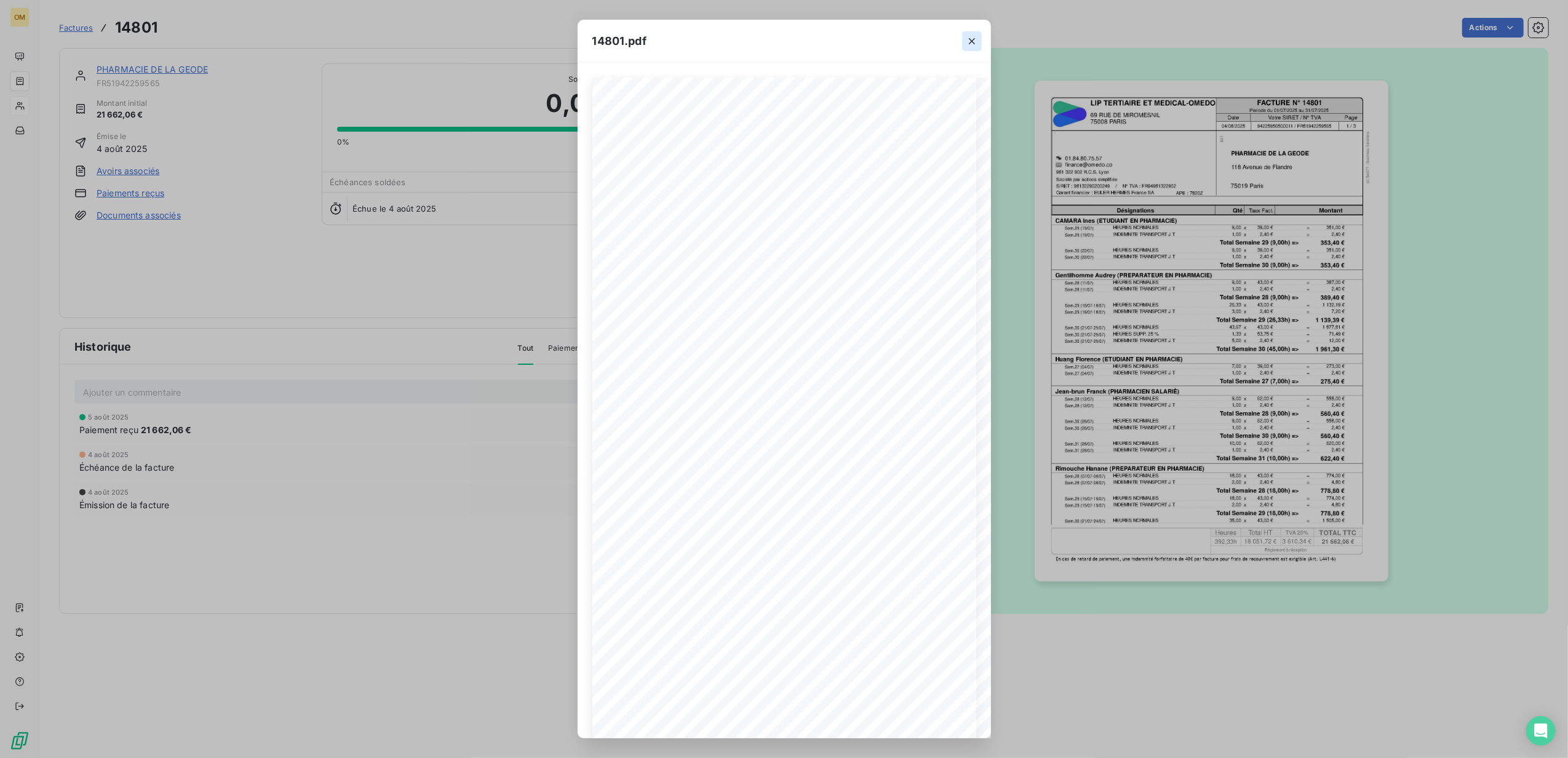
click at [974, 37] on icon "button" at bounding box center [972, 41] width 12 height 12
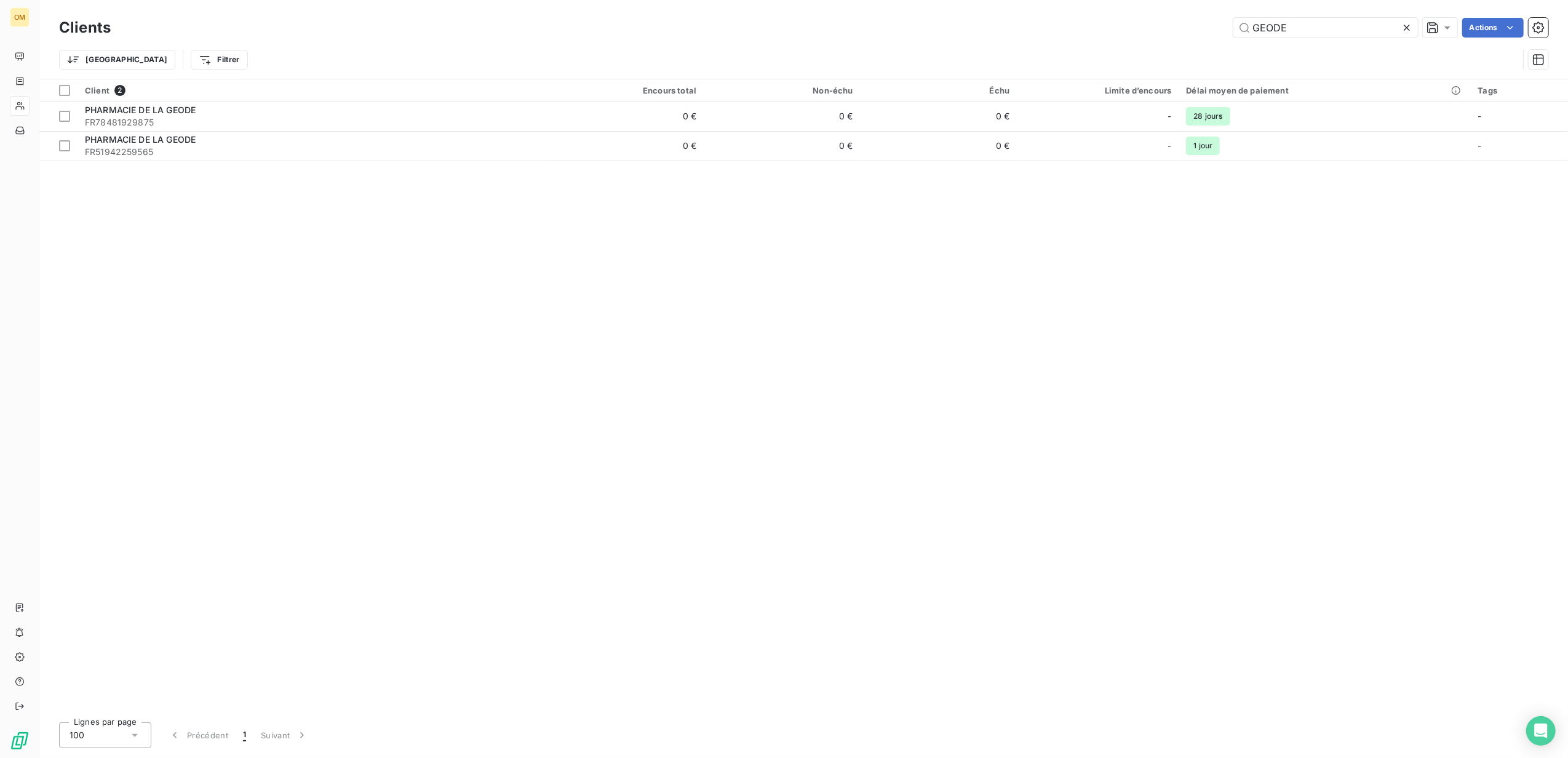
drag, startPoint x: 1314, startPoint y: 29, endPoint x: 1146, endPoint y: 31, distance: 168.0
click at [1146, 31] on div "GEODE Actions" at bounding box center [837, 27] width 1423 height 20
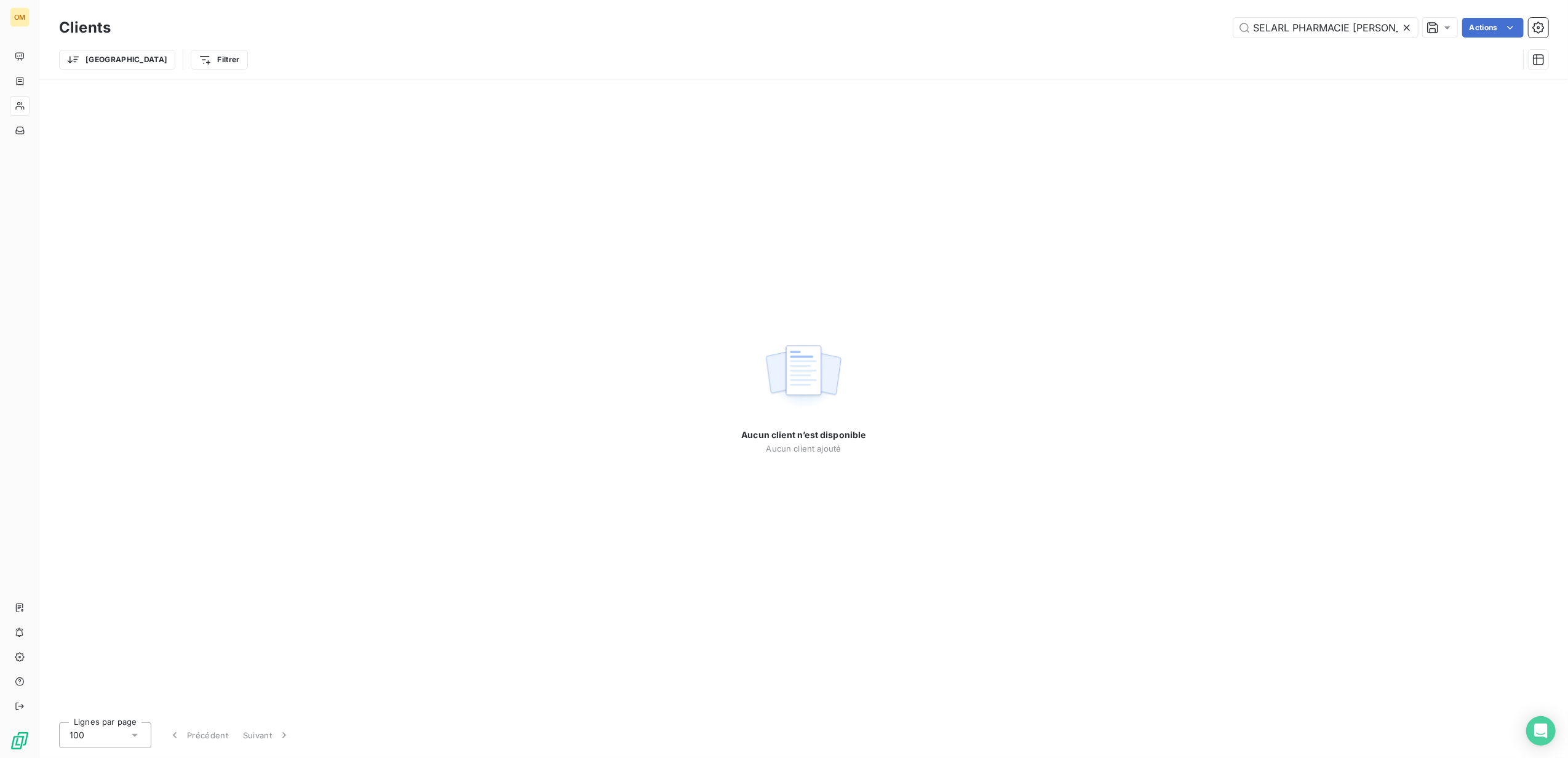
type input "SELARL PHARMACIE [PERSON_NAME]"
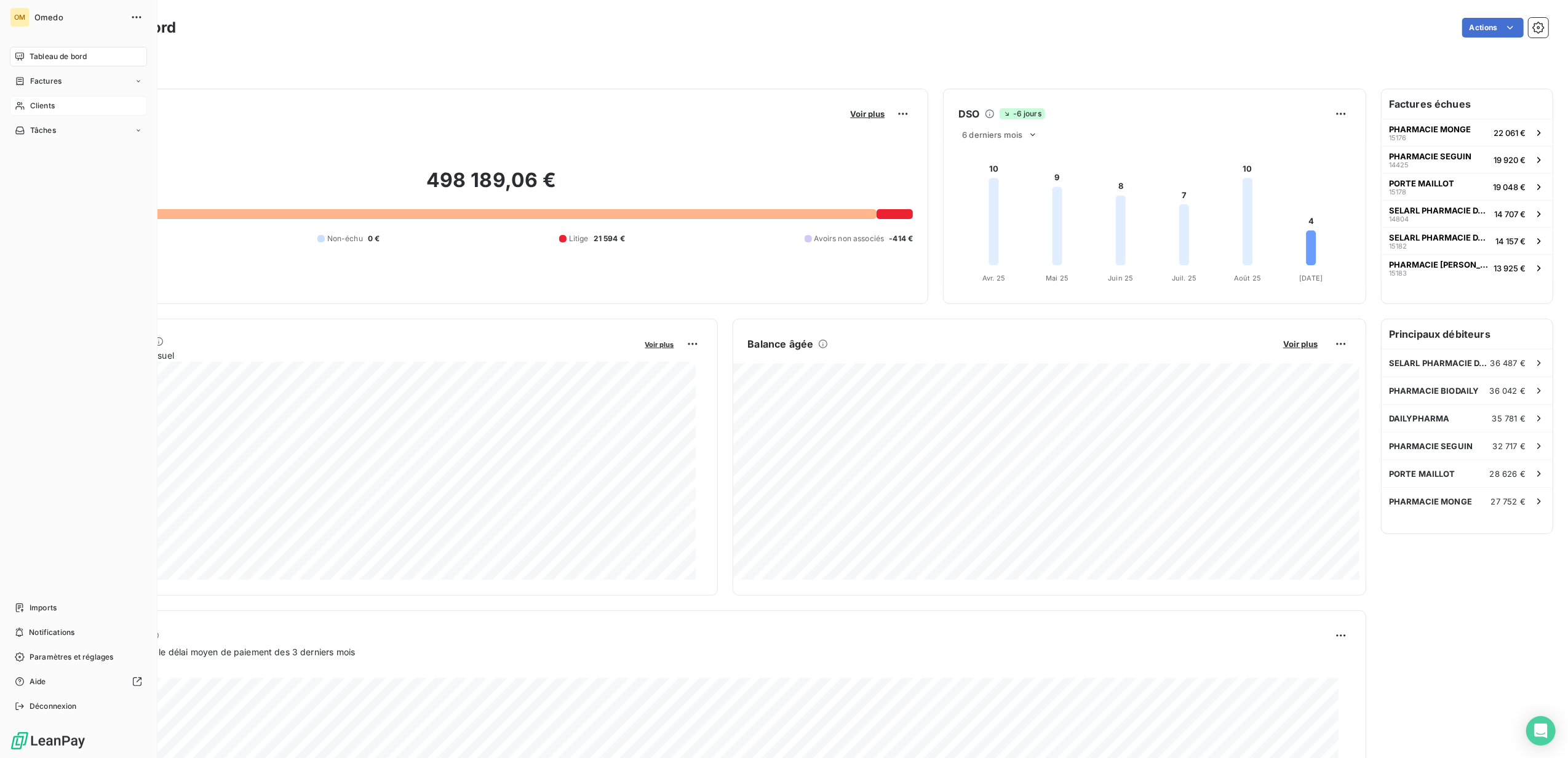
click at [57, 105] on div "Clients" at bounding box center [78, 105] width 137 height 20
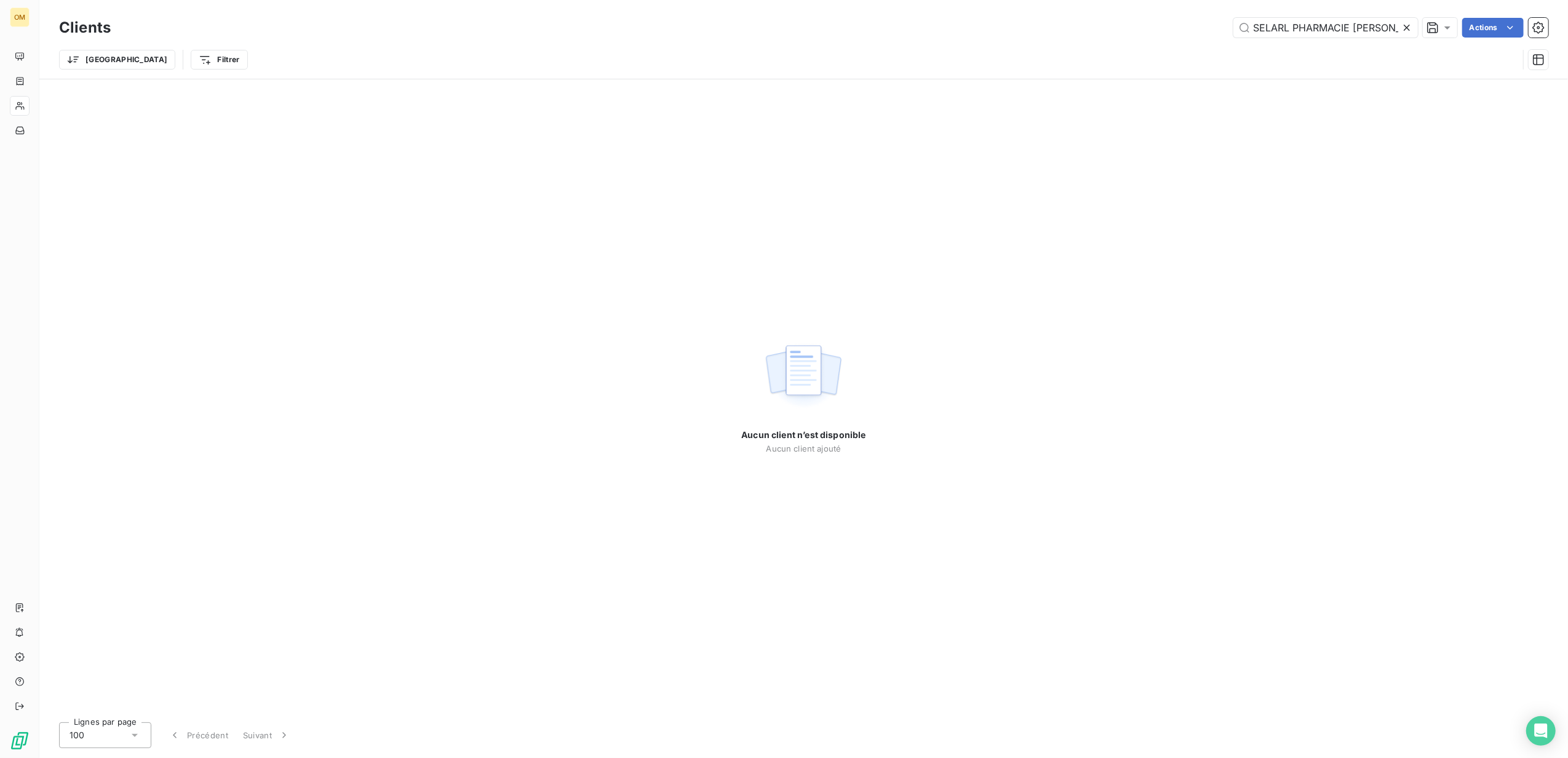
click at [1403, 27] on icon at bounding box center [1407, 27] width 12 height 12
click at [1337, 29] on input "text" at bounding box center [1326, 27] width 184 height 20
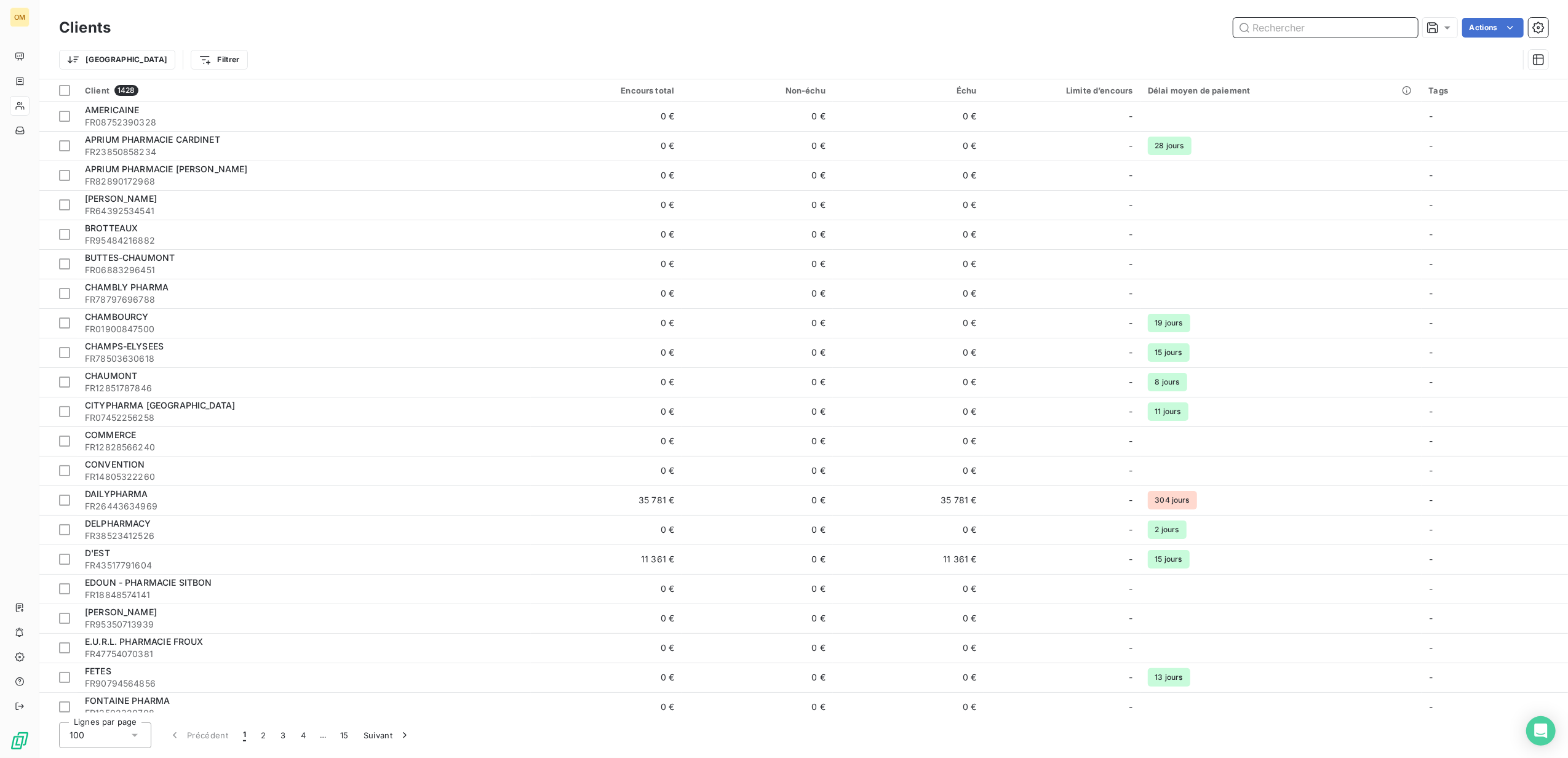
paste input "928994573"
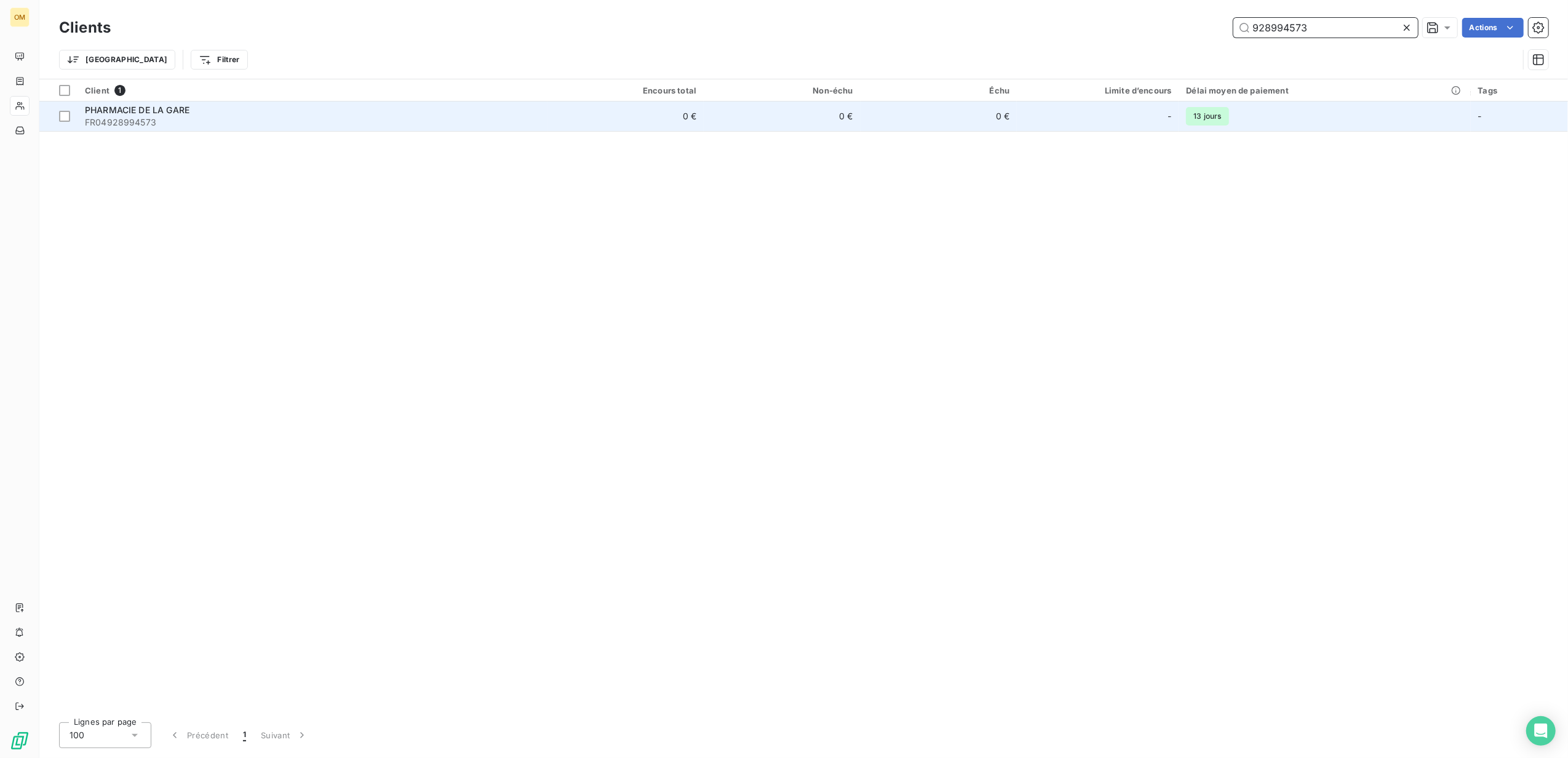
type input "928994573"
click at [286, 118] on span "FR04928994573" at bounding box center [313, 122] width 455 height 12
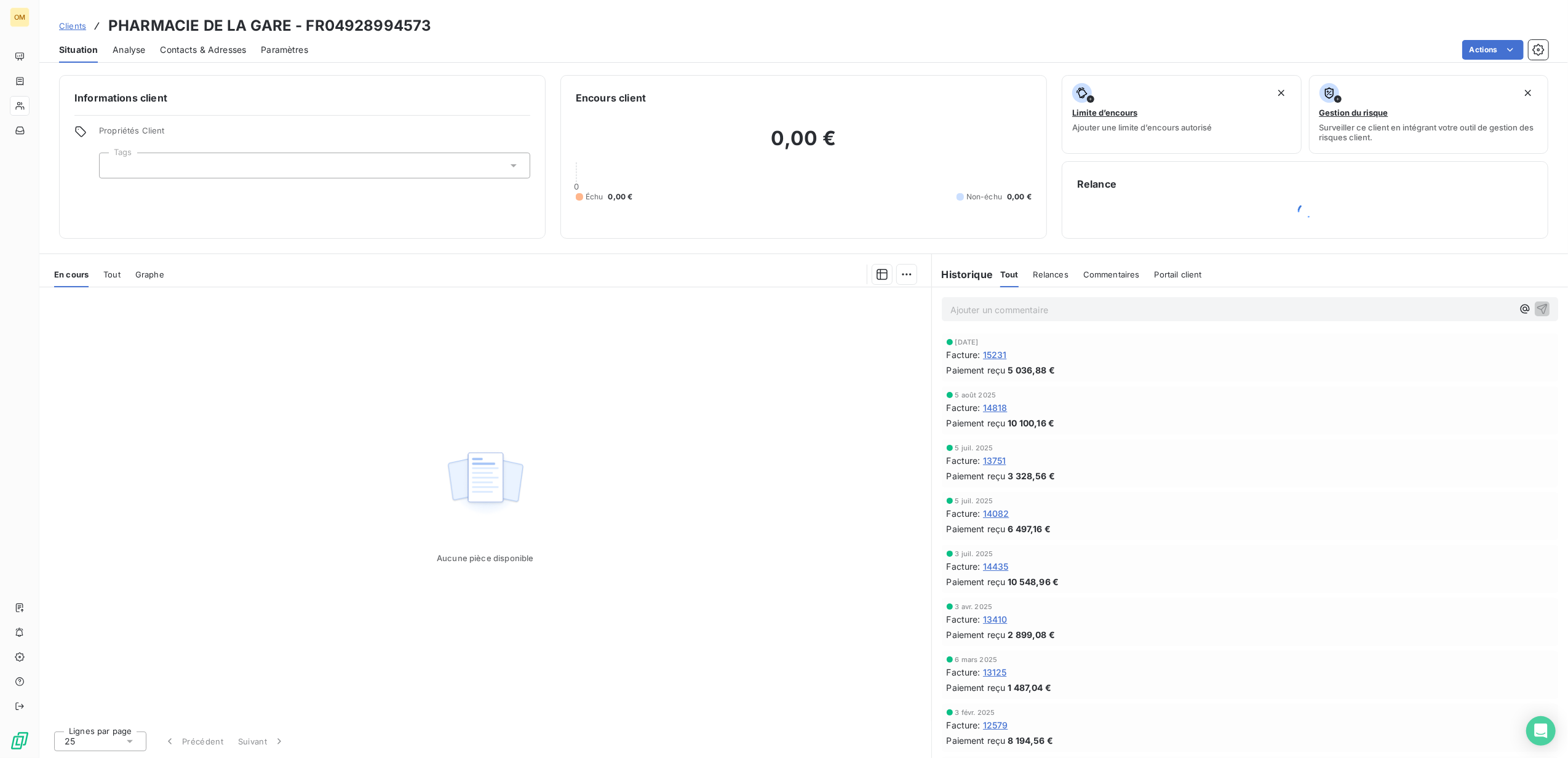
click at [998, 405] on span "14818" at bounding box center [996, 408] width 25 height 13
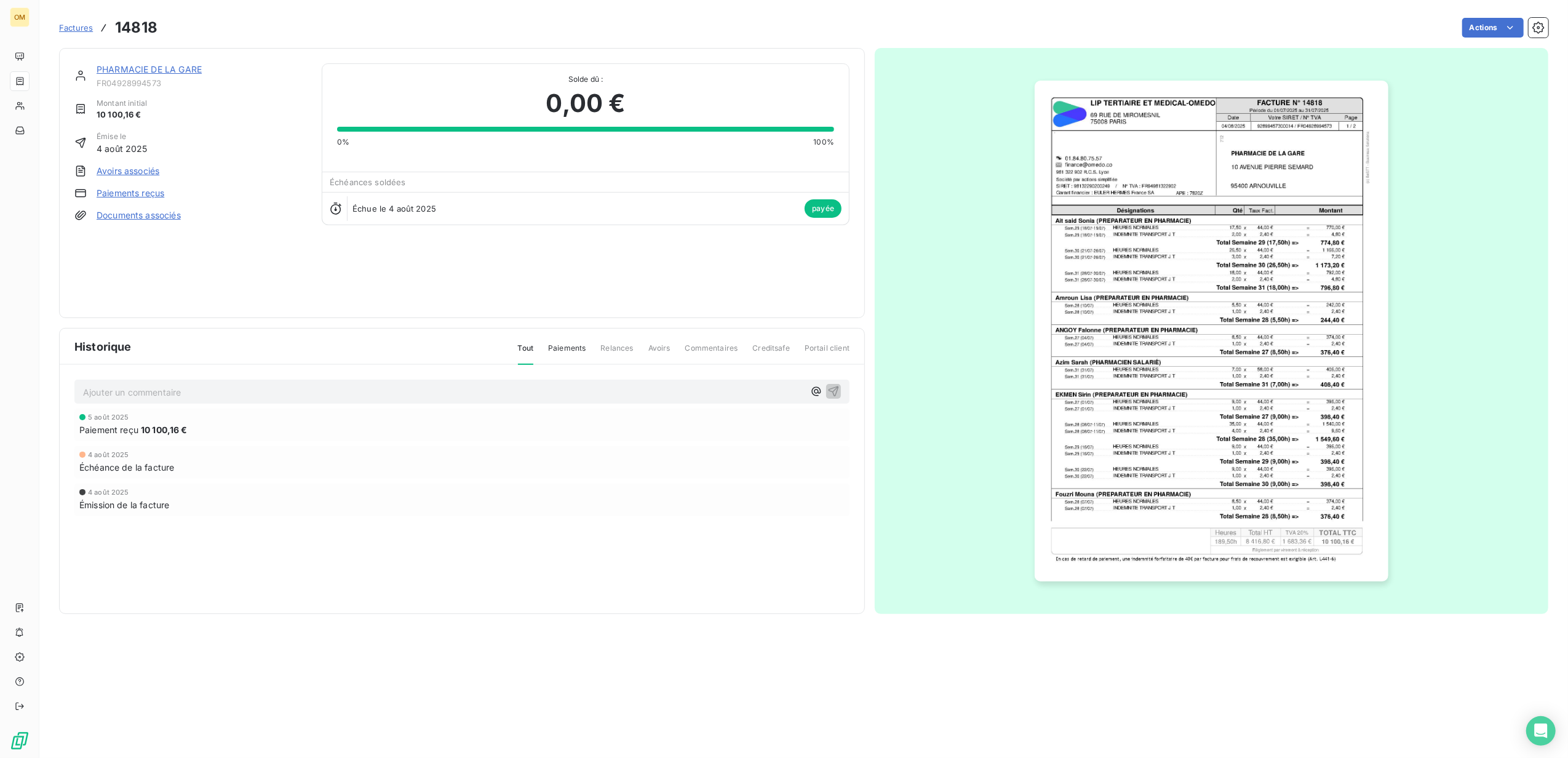
click at [1176, 161] on img "button" at bounding box center [1212, 331] width 354 height 501
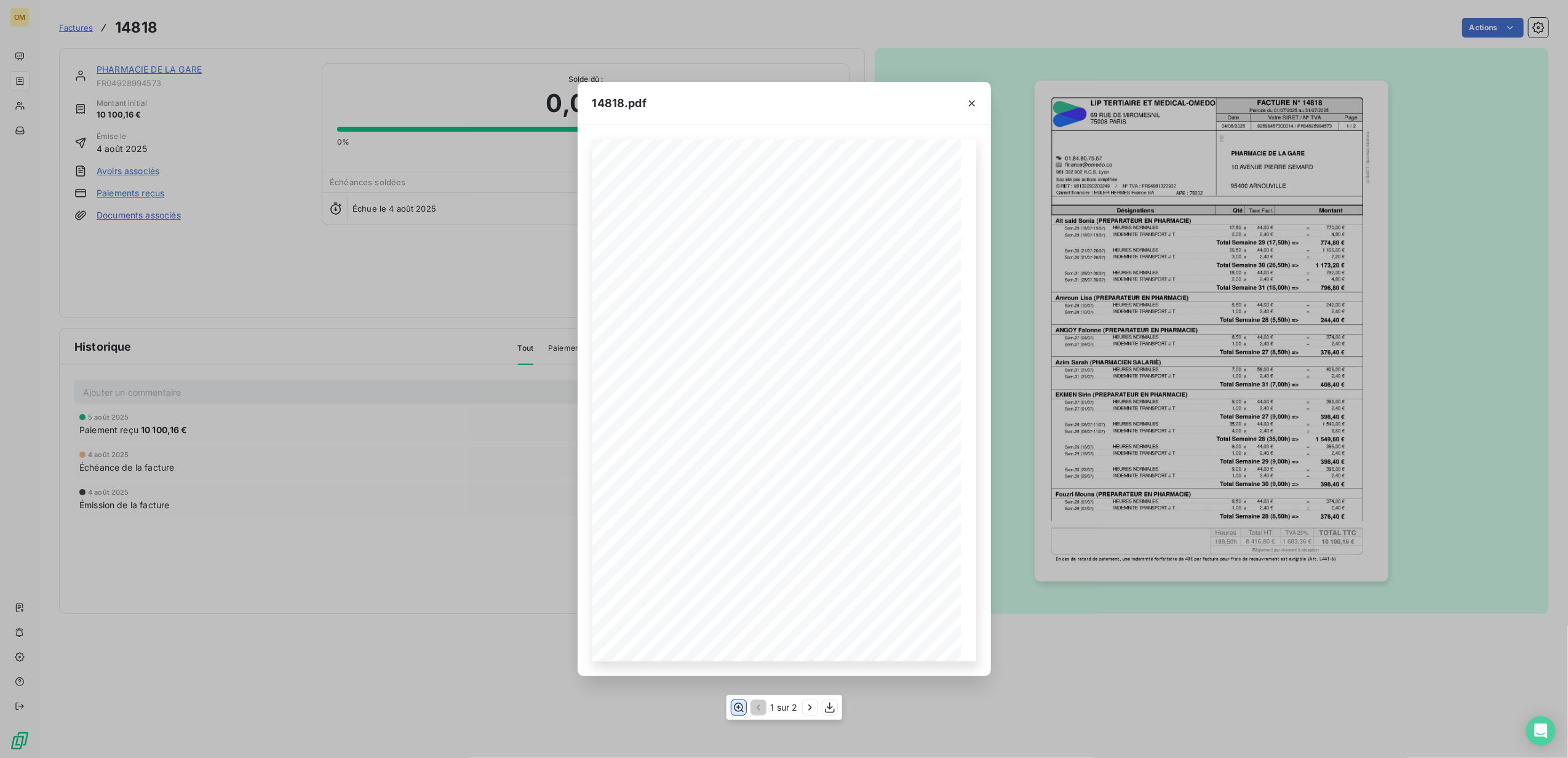
click at [736, 705] on icon "button" at bounding box center [738, 707] width 12 height 12
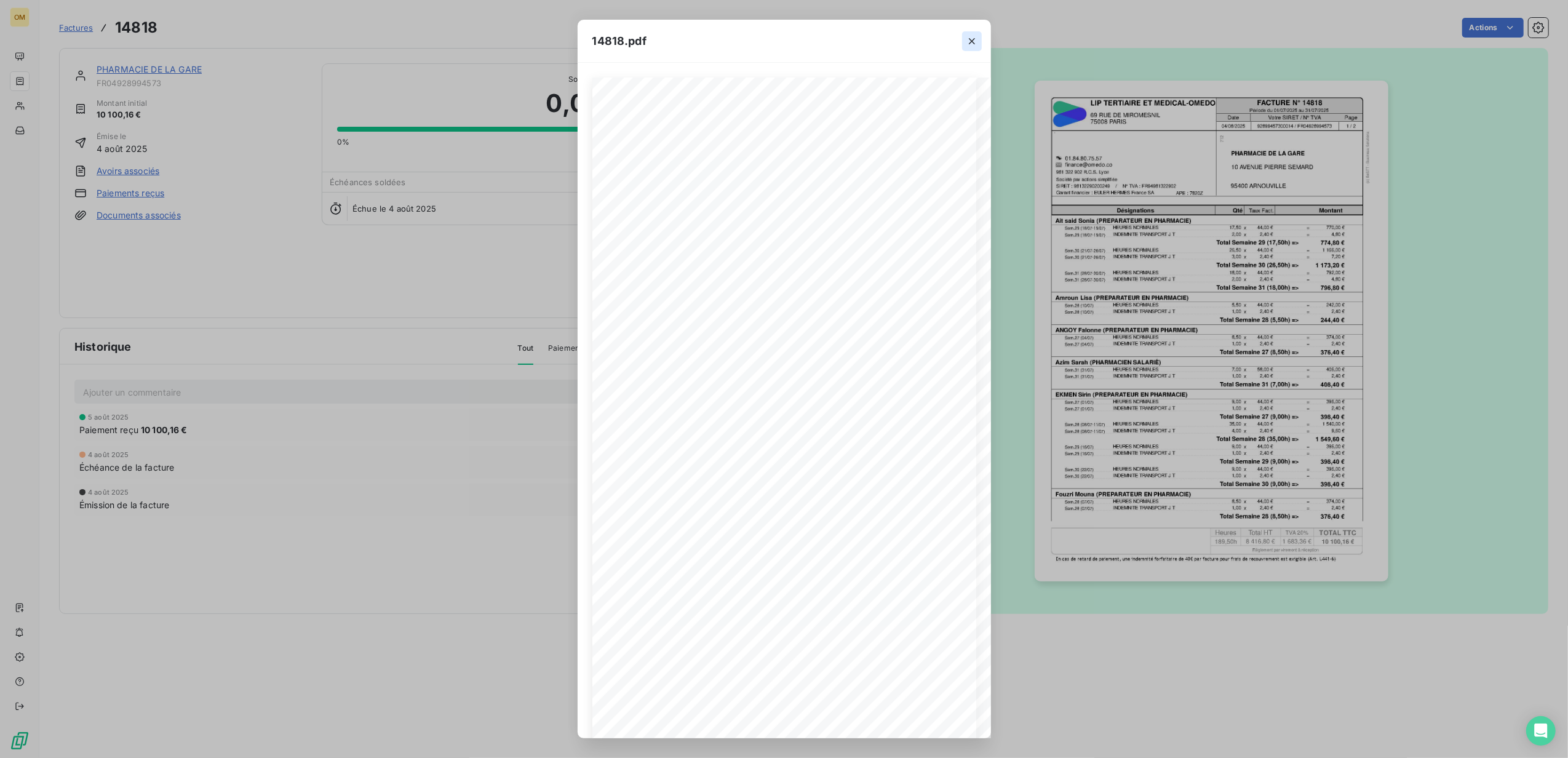
click at [974, 37] on icon "button" at bounding box center [972, 41] width 12 height 12
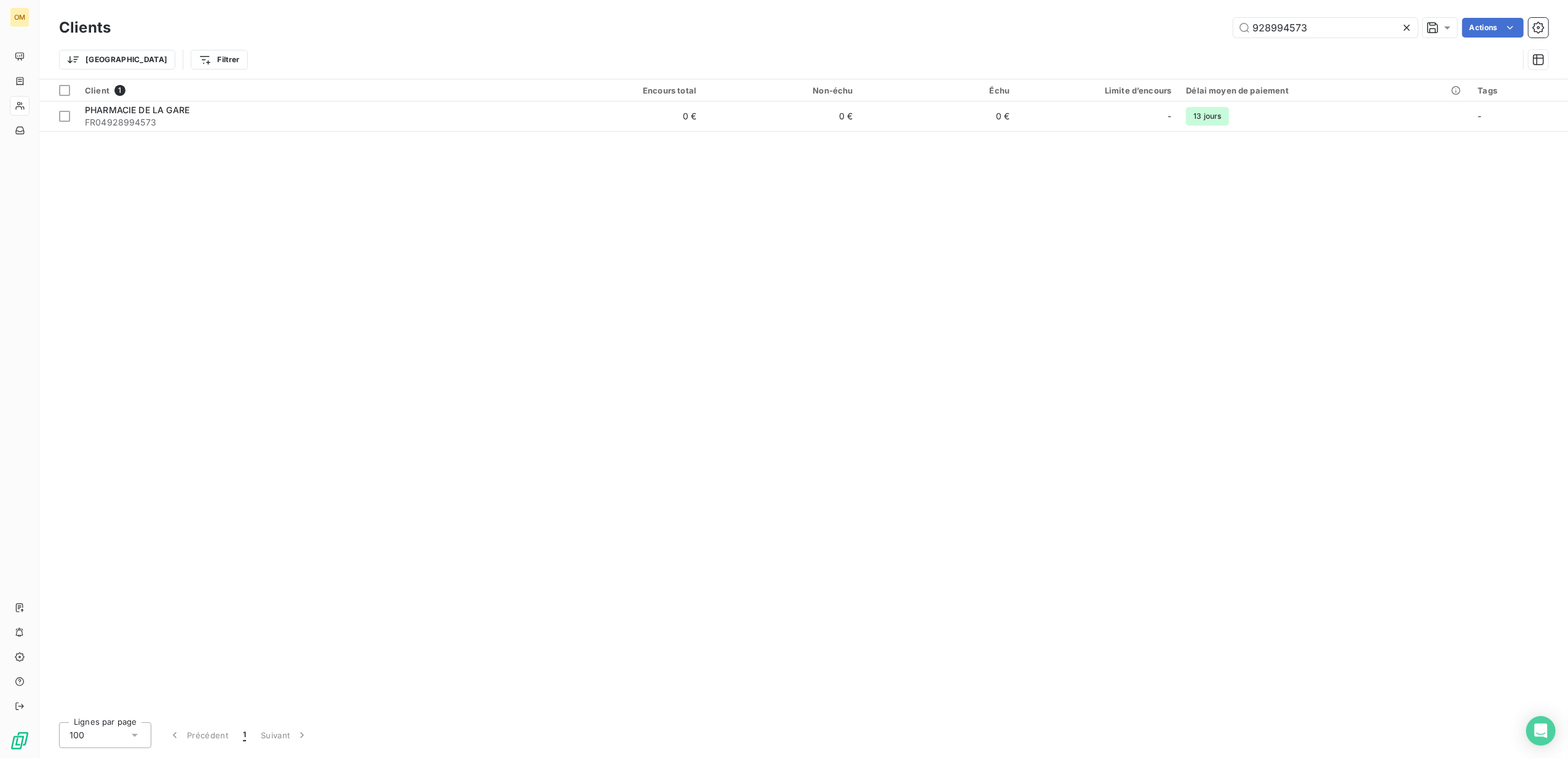
drag, startPoint x: 1356, startPoint y: 34, endPoint x: 1090, endPoint y: 37, distance: 266.0
click at [1090, 37] on div "Clients 928994573 Actions" at bounding box center [804, 27] width 1490 height 26
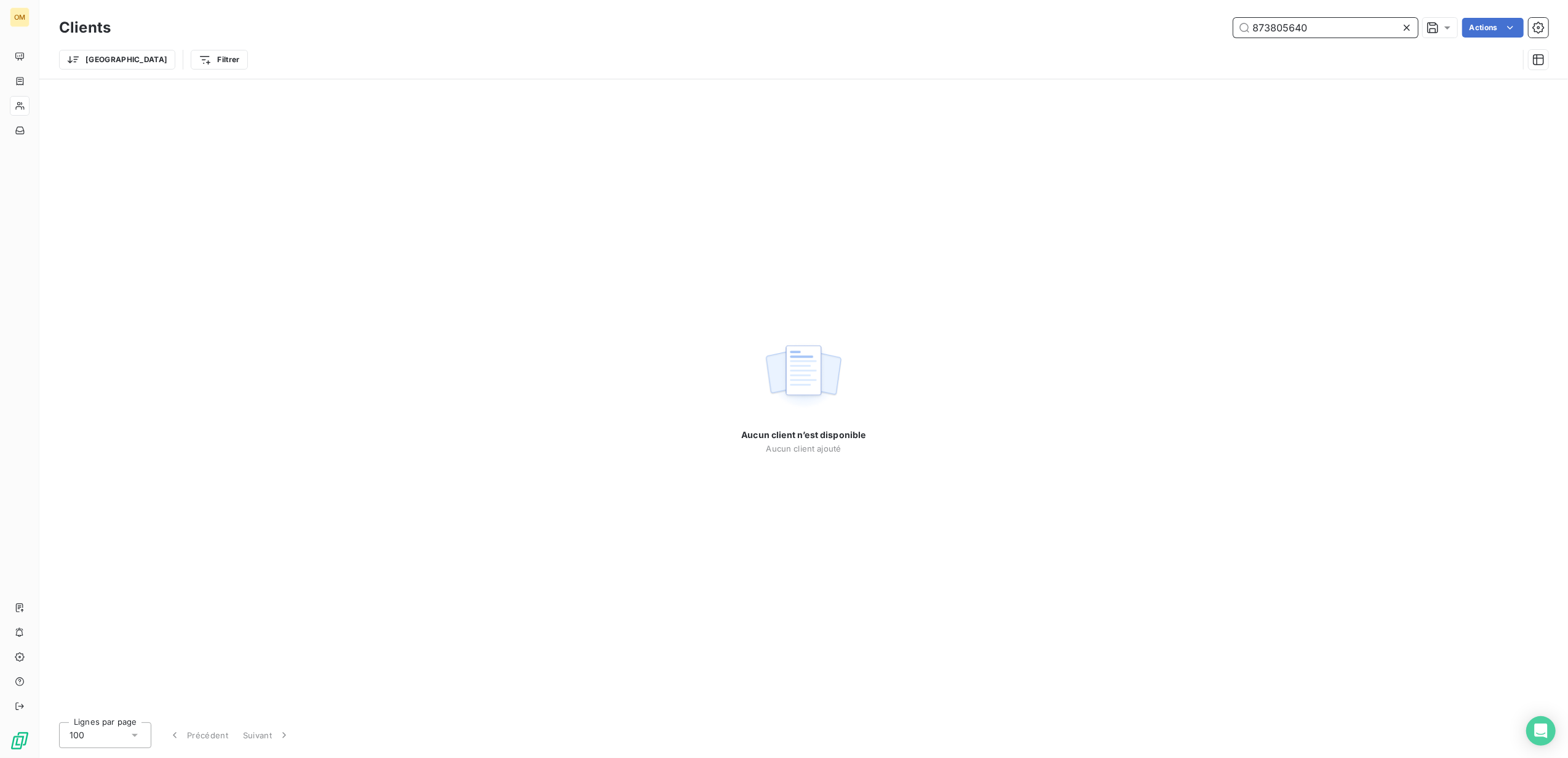
click at [1315, 25] on input "873805640" at bounding box center [1326, 27] width 184 height 20
drag, startPoint x: 1320, startPoint y: 25, endPoint x: 1056, endPoint y: 25, distance: 264.0
click at [1056, 25] on div "873805640 Actions" at bounding box center [837, 27] width 1423 height 20
paste input "532277159"
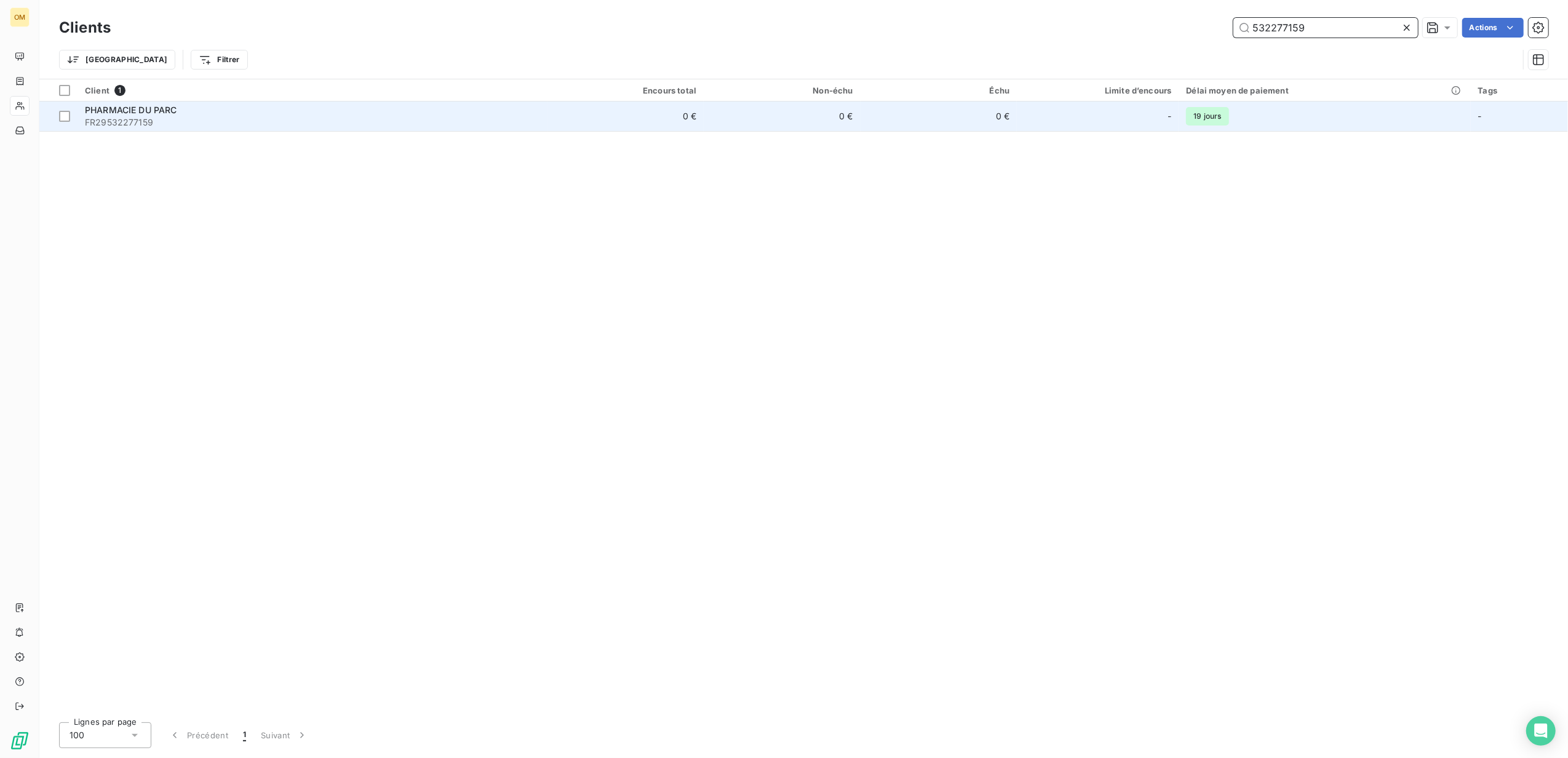
type input "532277159"
click at [181, 122] on span "FR29532277159" at bounding box center [313, 122] width 455 height 12
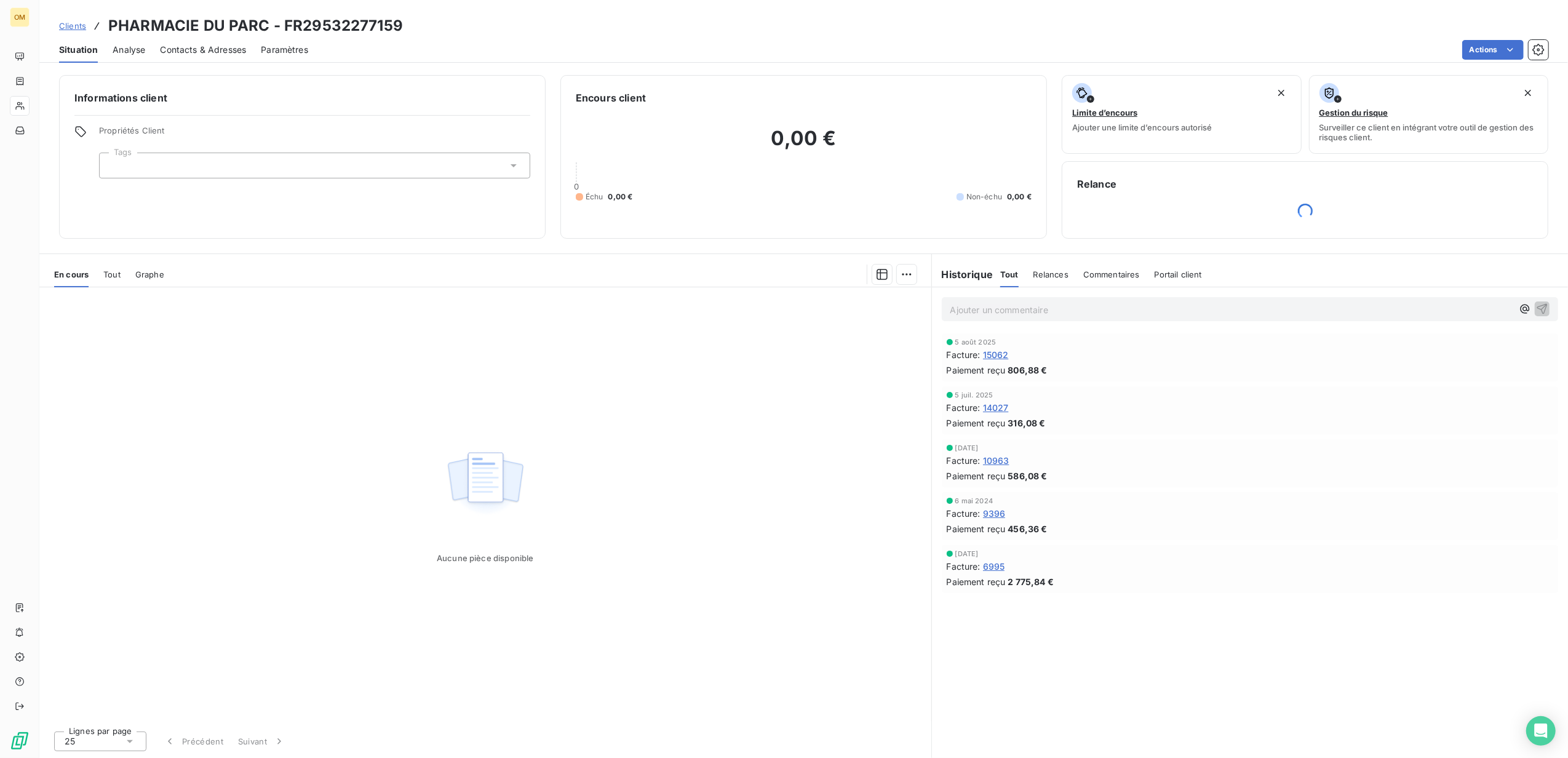
click at [997, 352] on span "15062" at bounding box center [996, 355] width 26 height 13
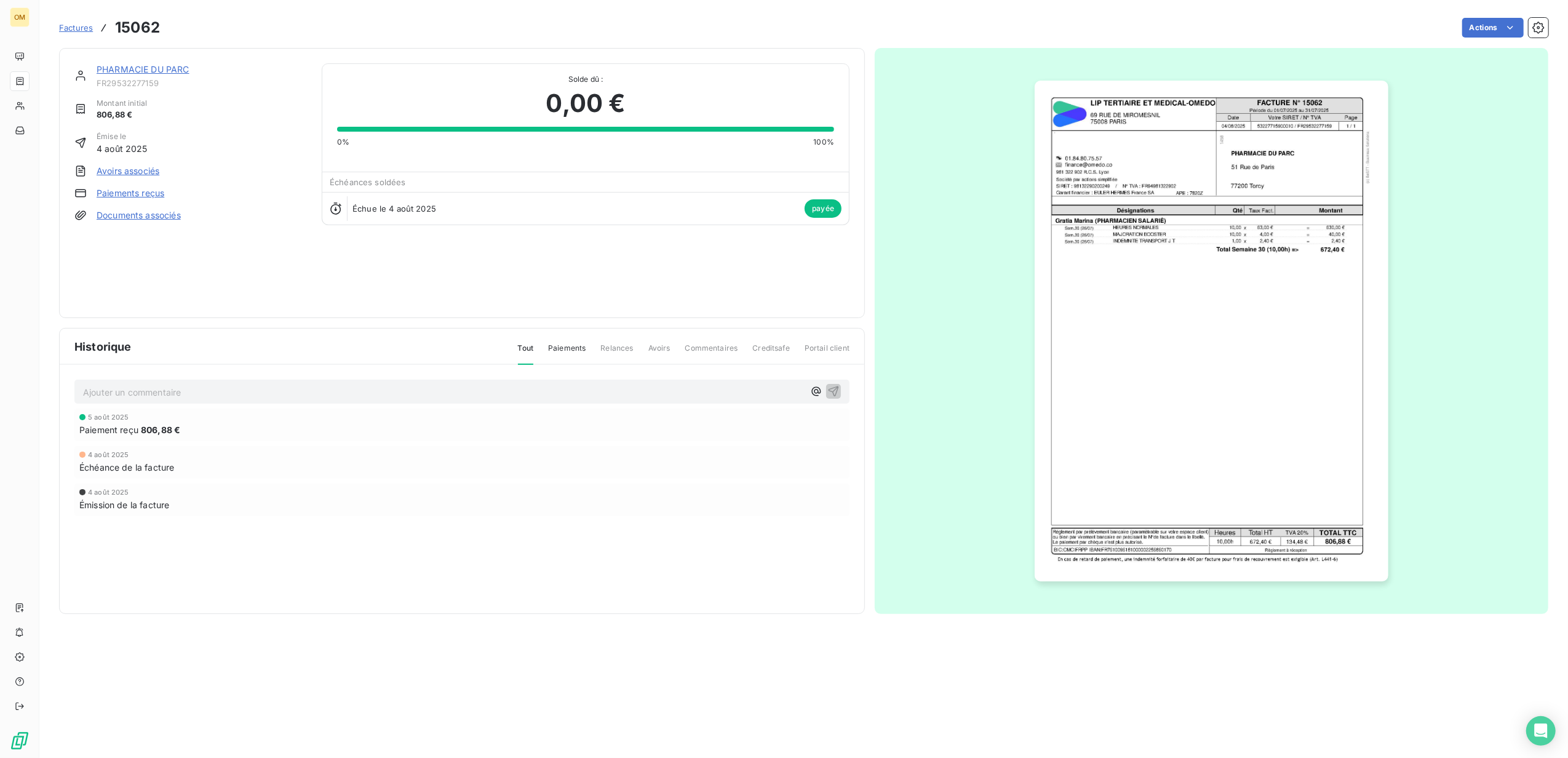
click at [1124, 176] on img "button" at bounding box center [1212, 331] width 354 height 501
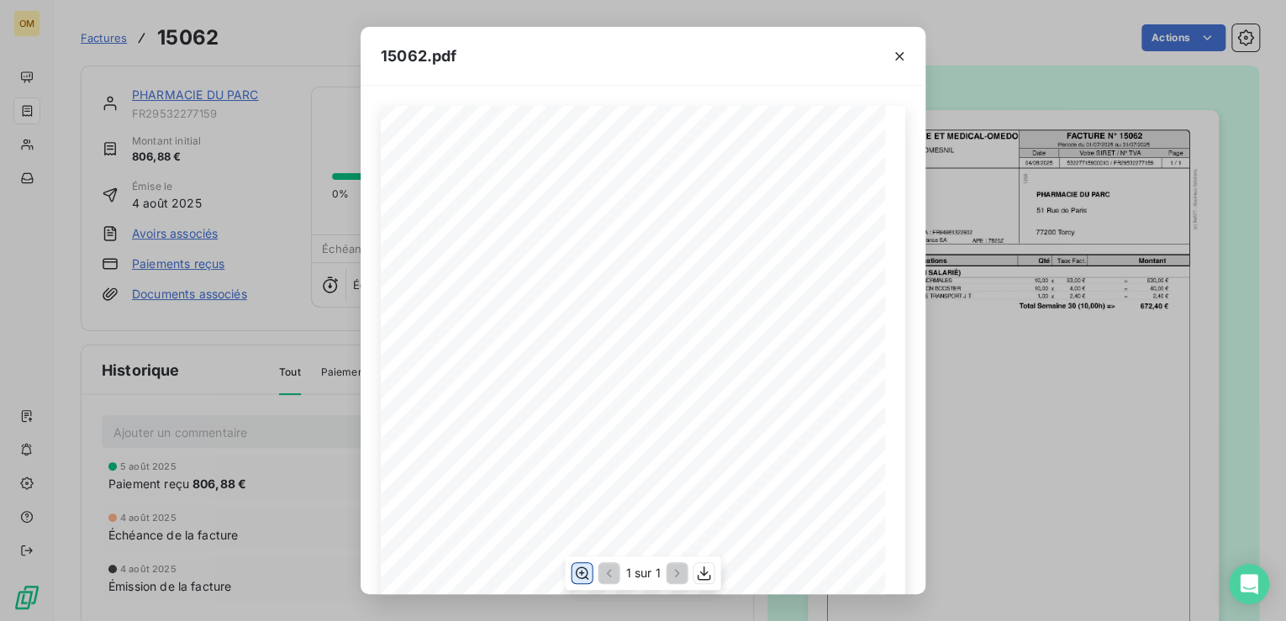
click at [582, 572] on icon "button" at bounding box center [582, 572] width 13 height 13
click at [895, 61] on icon "button" at bounding box center [899, 56] width 17 height 17
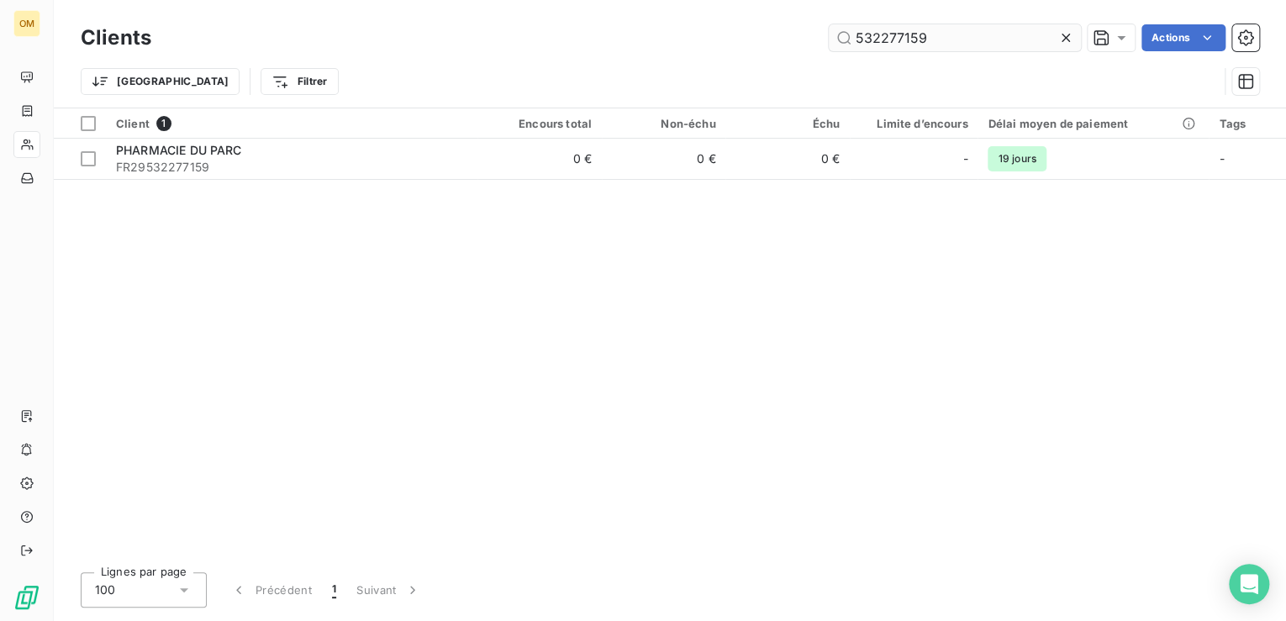
click at [939, 40] on input "532277159" at bounding box center [955, 37] width 252 height 27
drag, startPoint x: 939, startPoint y: 40, endPoint x: 764, endPoint y: 38, distance: 174.8
click at [764, 38] on div "532277159 Actions" at bounding box center [715, 37] width 1088 height 27
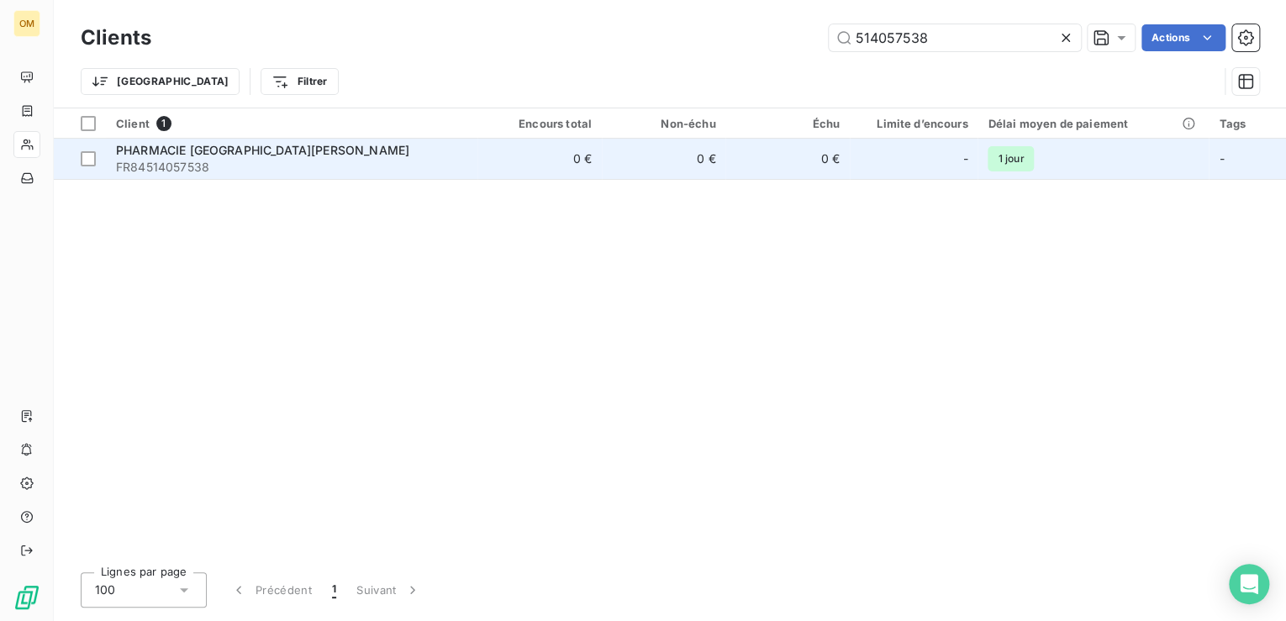
type input "514057538"
click at [245, 160] on span "FR84514057538" at bounding box center [291, 167] width 351 height 17
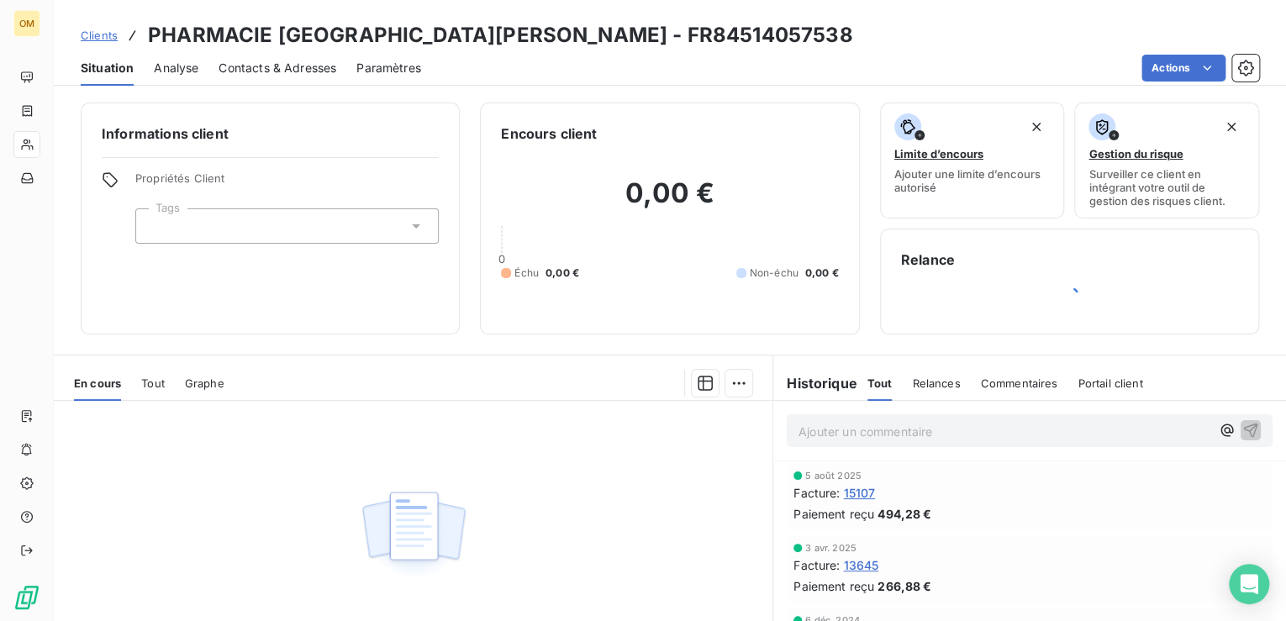
click at [857, 490] on span "15107" at bounding box center [859, 493] width 32 height 18
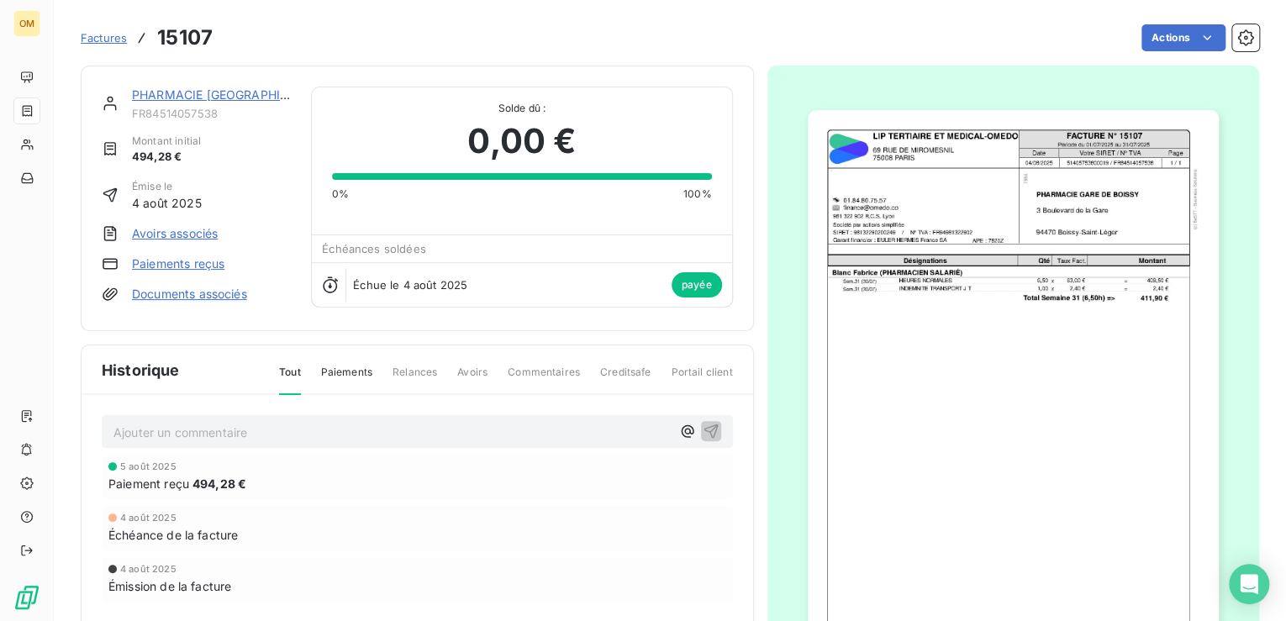
click at [915, 208] on img "button" at bounding box center [1013, 400] width 411 height 581
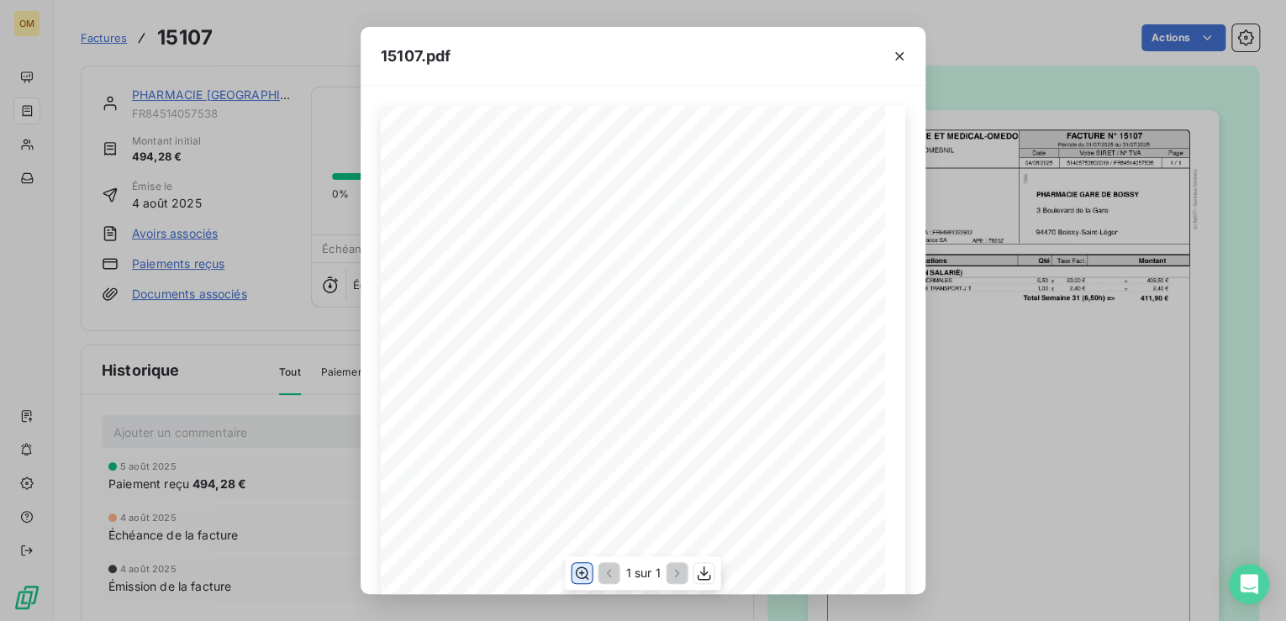
click at [581, 577] on icon "button" at bounding box center [581, 573] width 17 height 17
click at [899, 55] on icon "button" at bounding box center [899, 56] width 8 height 8
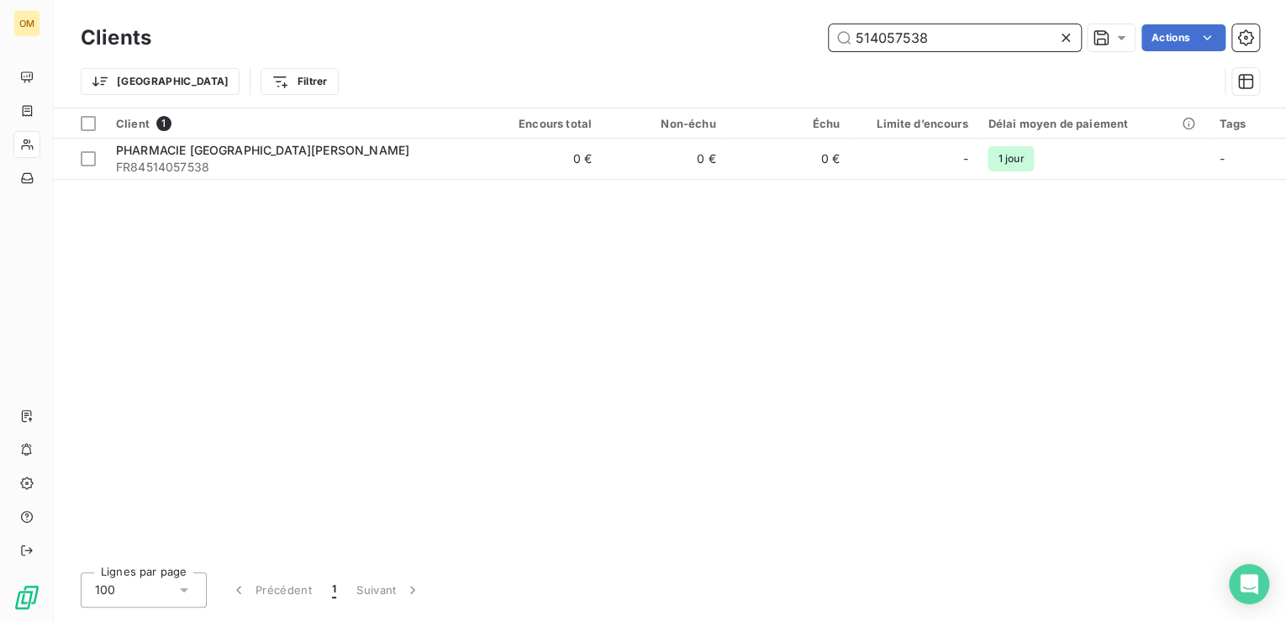
click at [930, 34] on input "514057538" at bounding box center [955, 37] width 252 height 27
drag, startPoint x: 932, startPoint y: 34, endPoint x: 782, endPoint y: 34, distance: 149.6
click at [783, 34] on div "514057538 Actions" at bounding box center [715, 37] width 1088 height 27
paste input "[PERSON_NAME]"
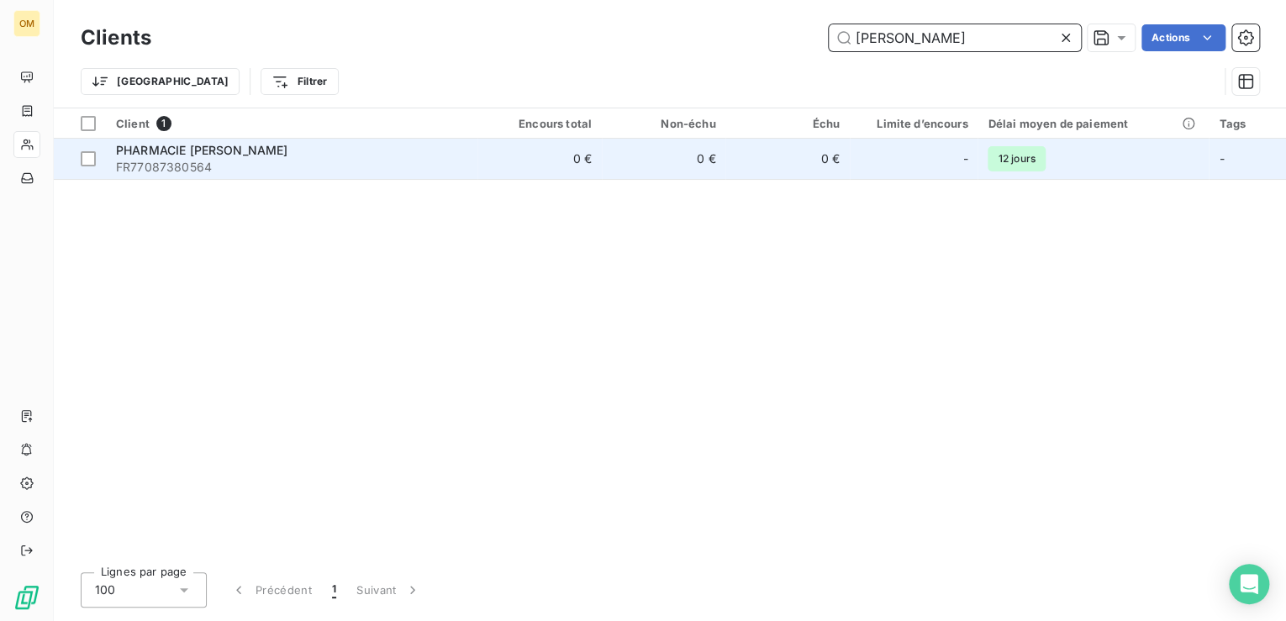
type input "[PERSON_NAME]"
click at [309, 155] on div "PHARMACIE [PERSON_NAME]" at bounding box center [291, 150] width 351 height 17
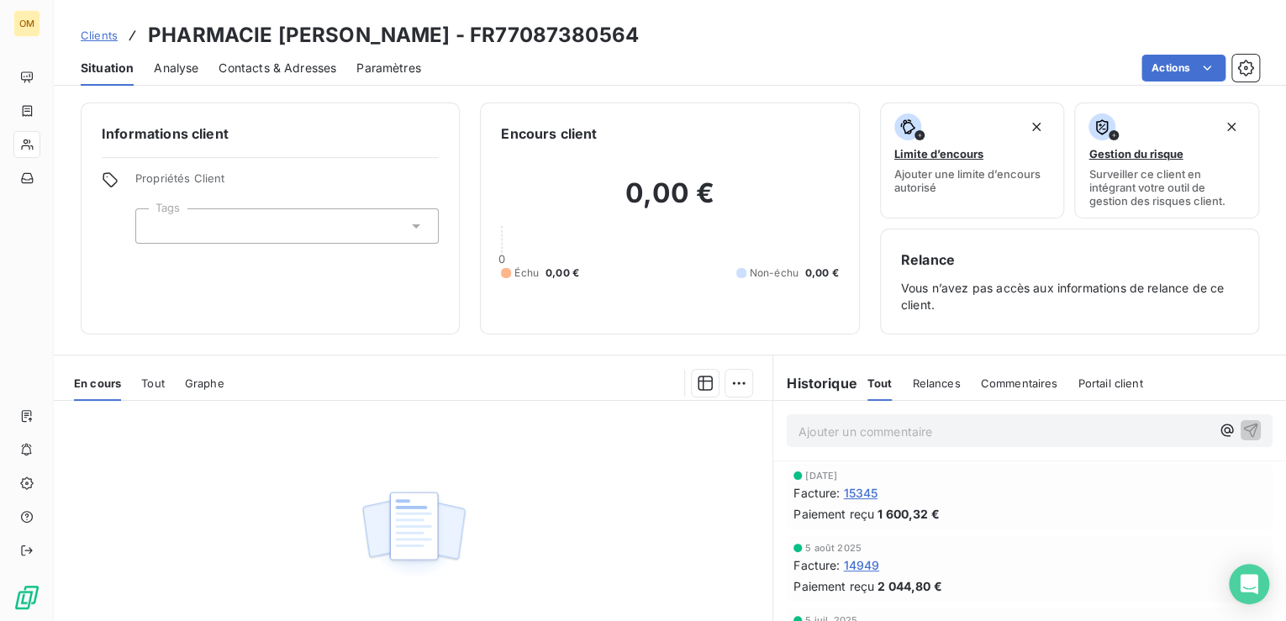
click at [861, 562] on span "14949" at bounding box center [861, 565] width 36 height 18
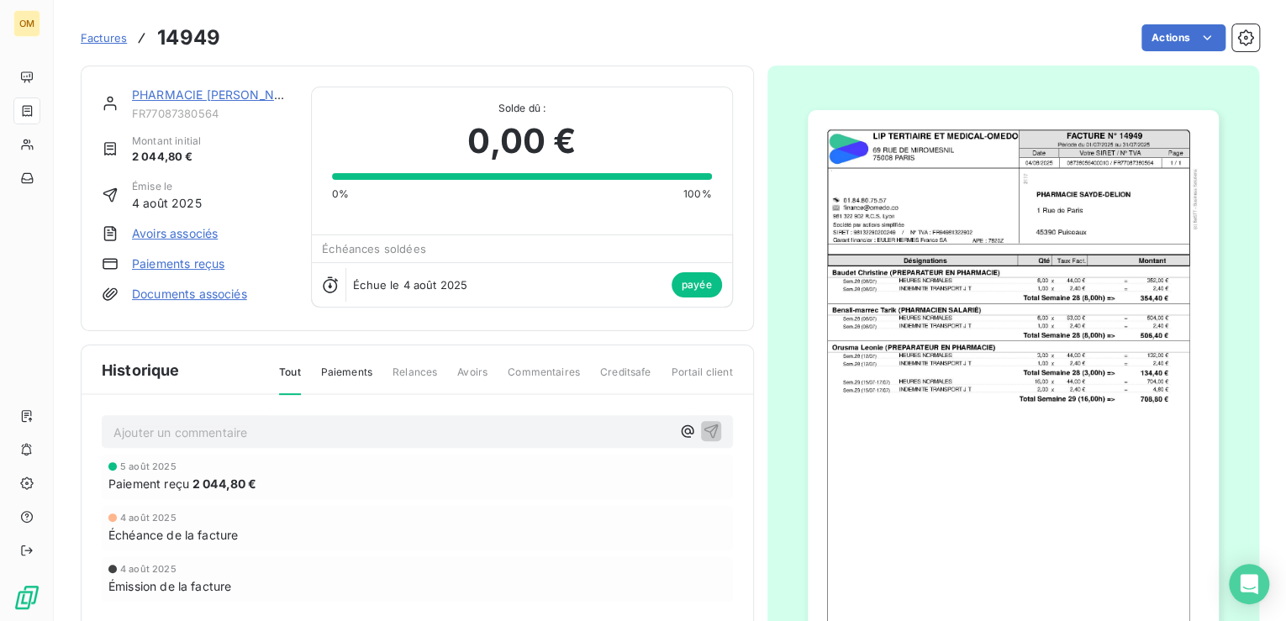
click at [867, 208] on img "button" at bounding box center [1013, 400] width 411 height 581
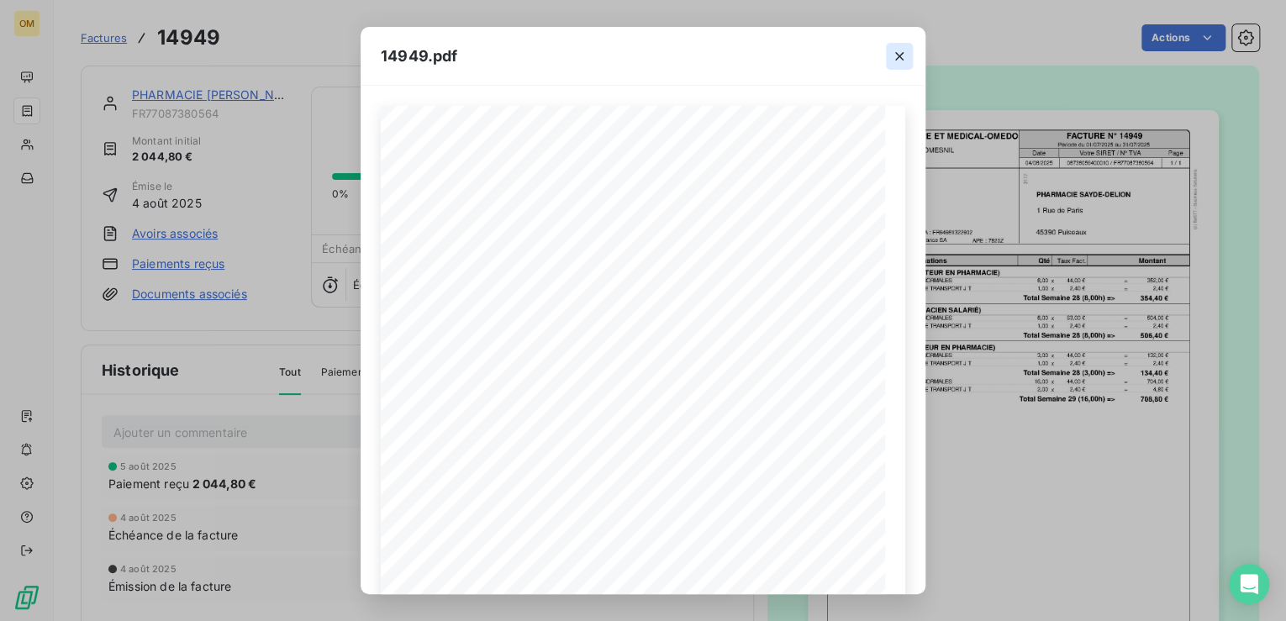
click at [899, 51] on icon "button" at bounding box center [899, 56] width 17 height 17
